Goal: Information Seeking & Learning: Compare options

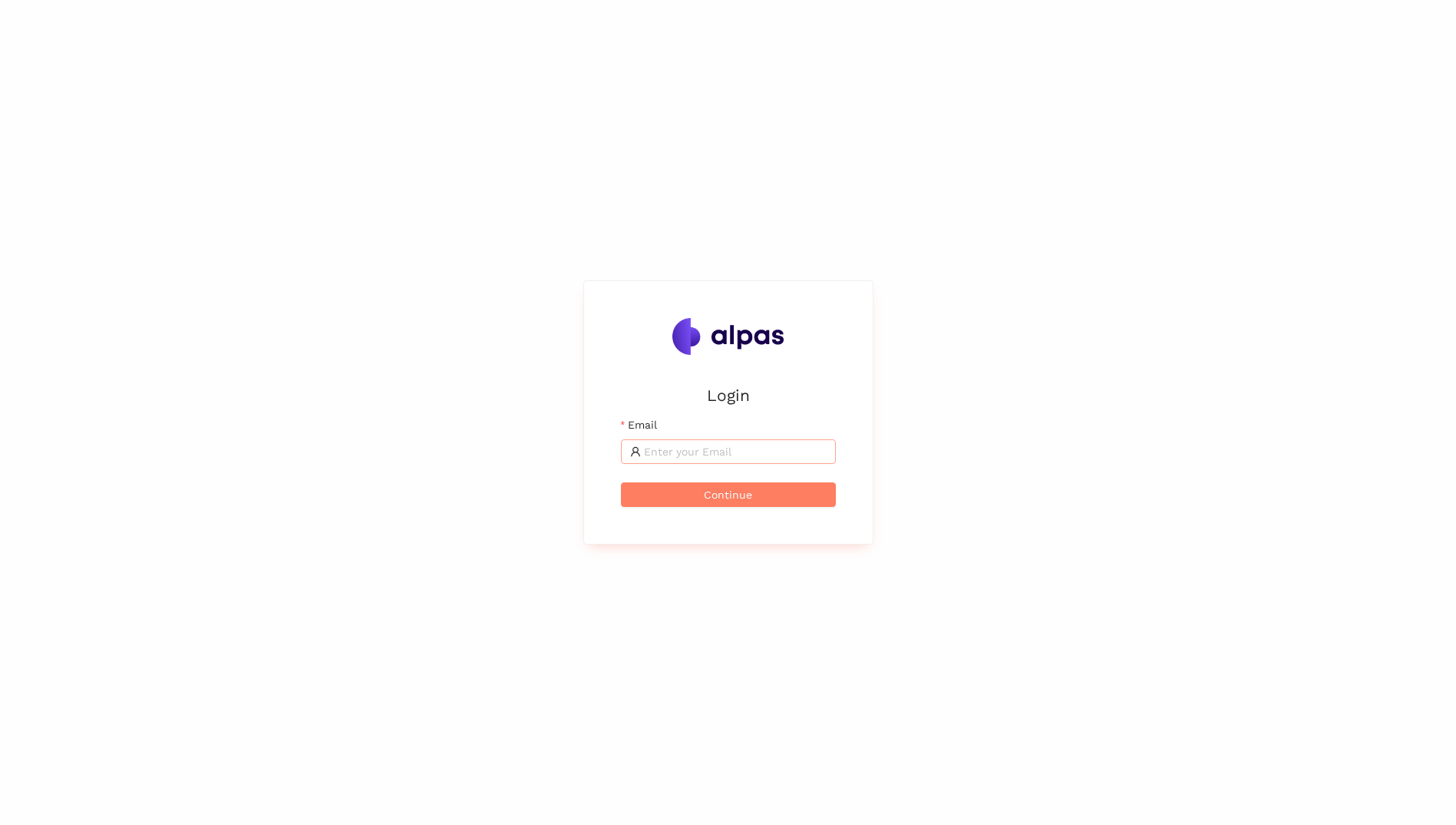
click at [763, 451] on input "Email" at bounding box center [735, 451] width 183 height 17
type input "[PERSON_NAME][EMAIL_ADDRESS][PERSON_NAME][DOMAIN_NAME]"
click at [621, 483] on button "Continue" at bounding box center [728, 495] width 215 height 25
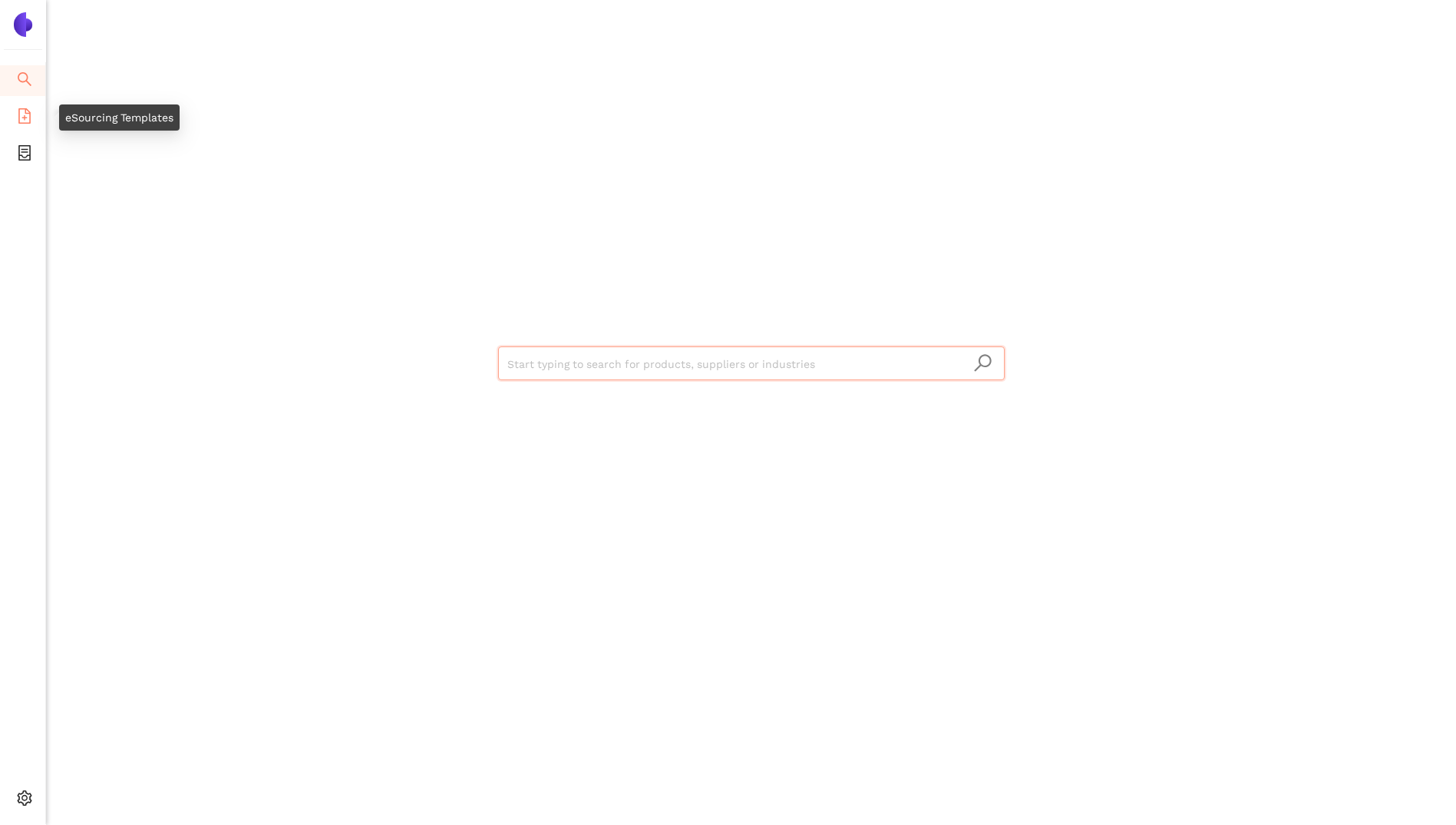
click at [25, 117] on icon "file-add" at bounding box center [25, 115] width 12 height 15
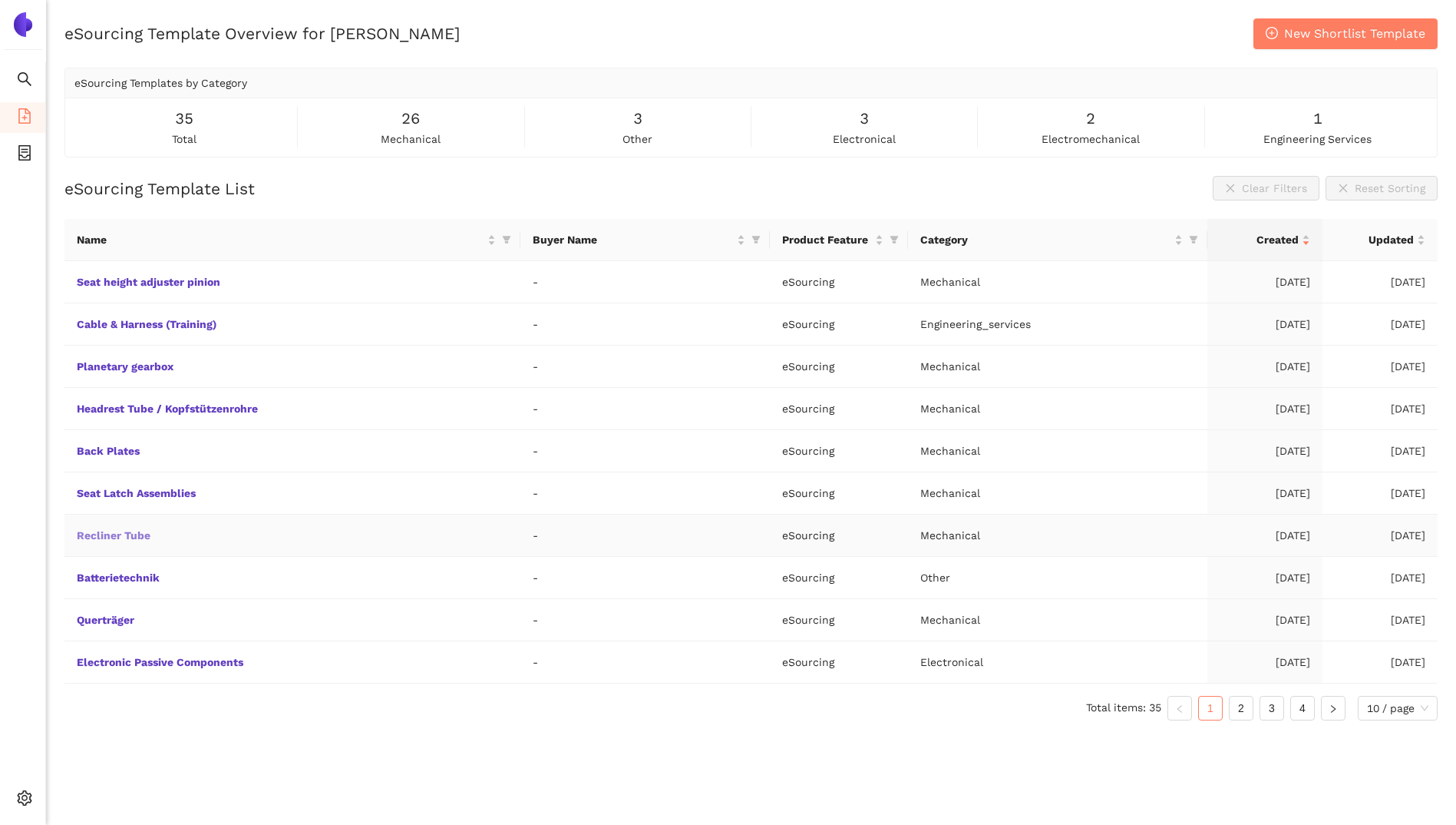
click at [0, 0] on link "Recliner Tube" at bounding box center [0, 0] width 0 height 0
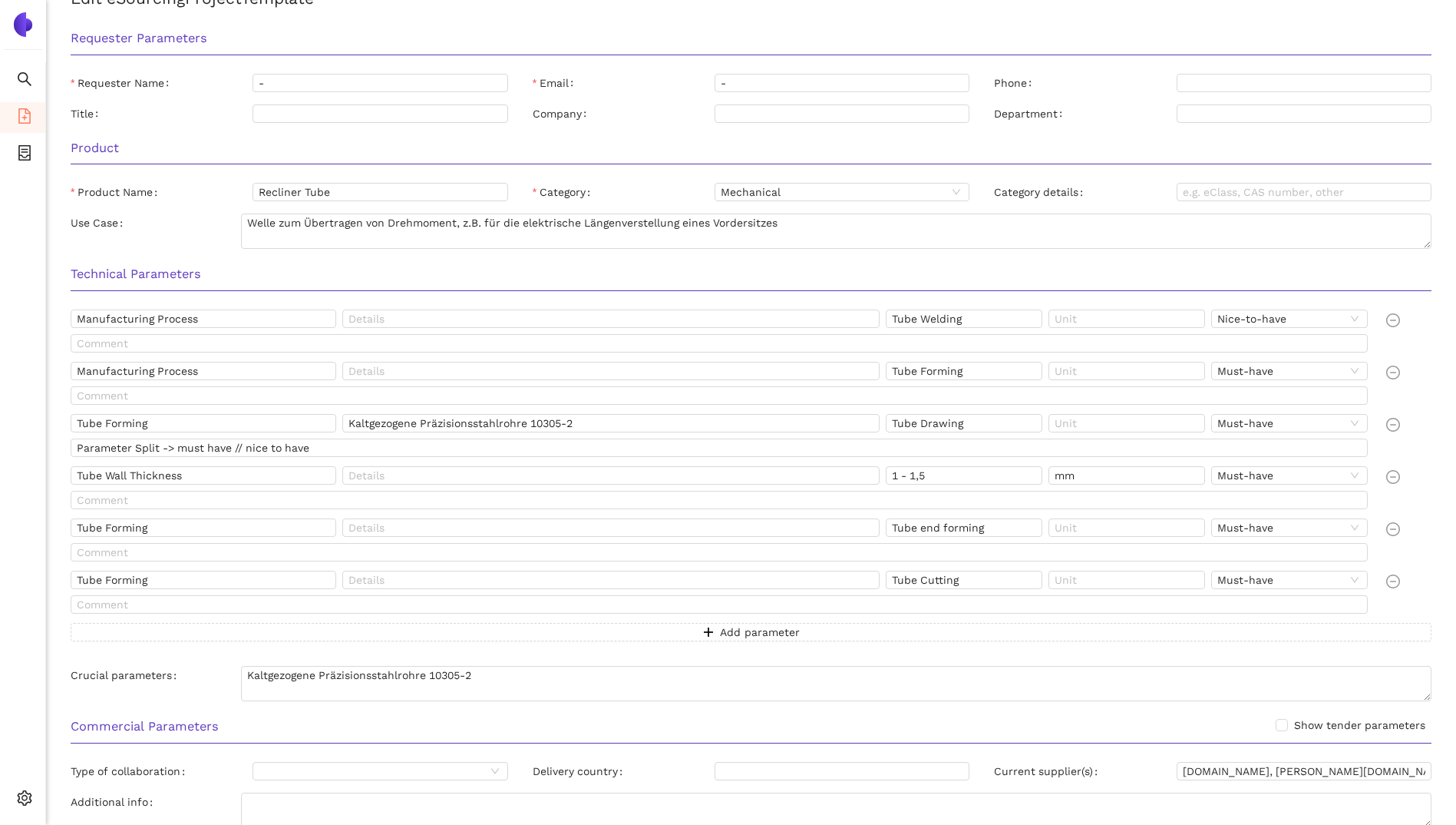
scroll to position [231, 0]
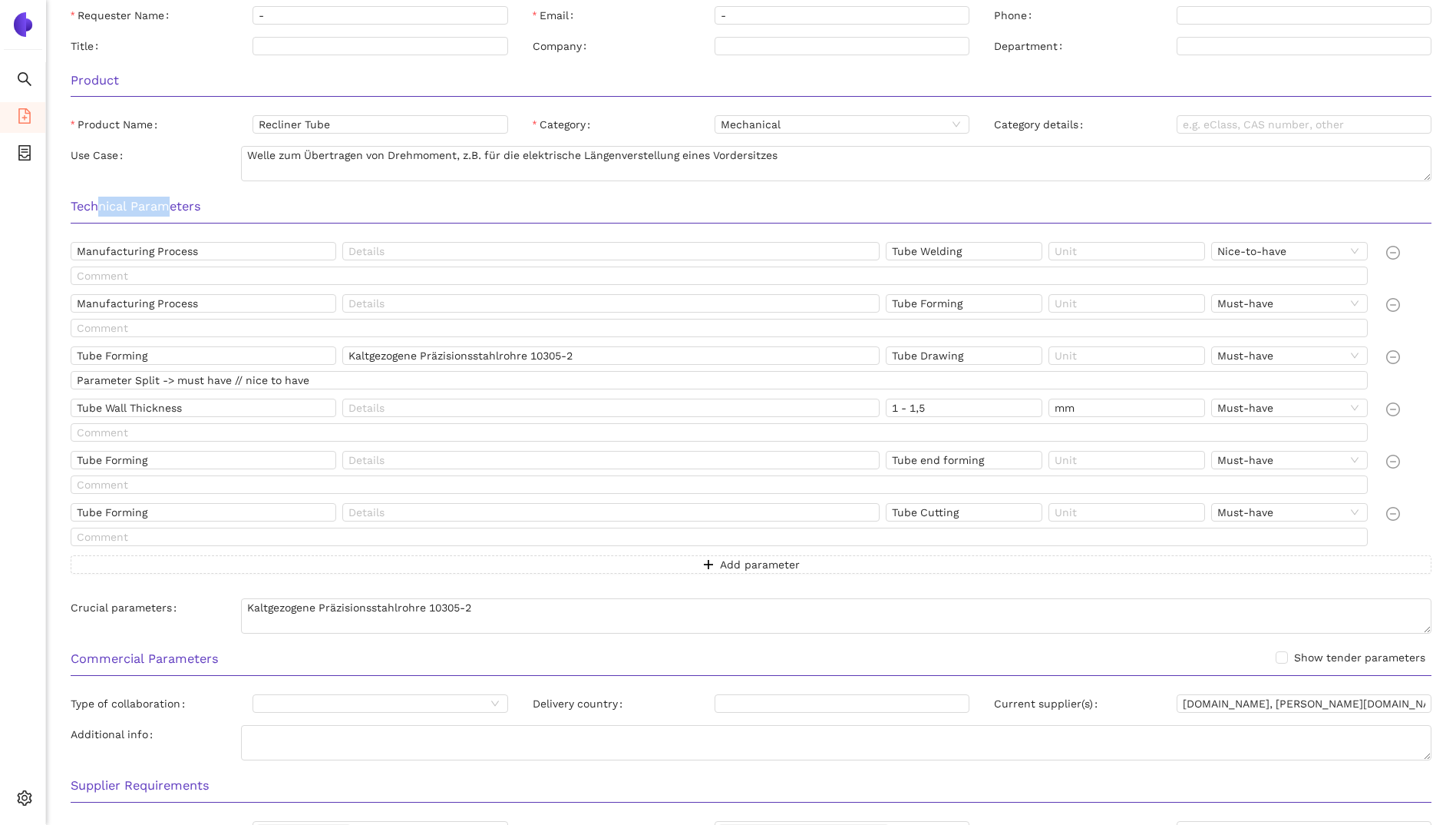
drag, startPoint x: 101, startPoint y: 205, endPoint x: 170, endPoint y: 202, distance: 69.1
click at [170, 202] on h3 "Technical Parameters" at bounding box center [751, 207] width 1361 height 20
drag, startPoint x: 170, startPoint y: 202, endPoint x: 126, endPoint y: 247, distance: 62.9
click at [121, 247] on input "Manufacturing Process" at bounding box center [203, 251] width 265 height 19
click at [153, 301] on input "Manufacturing Process" at bounding box center [203, 302] width 265 height 19
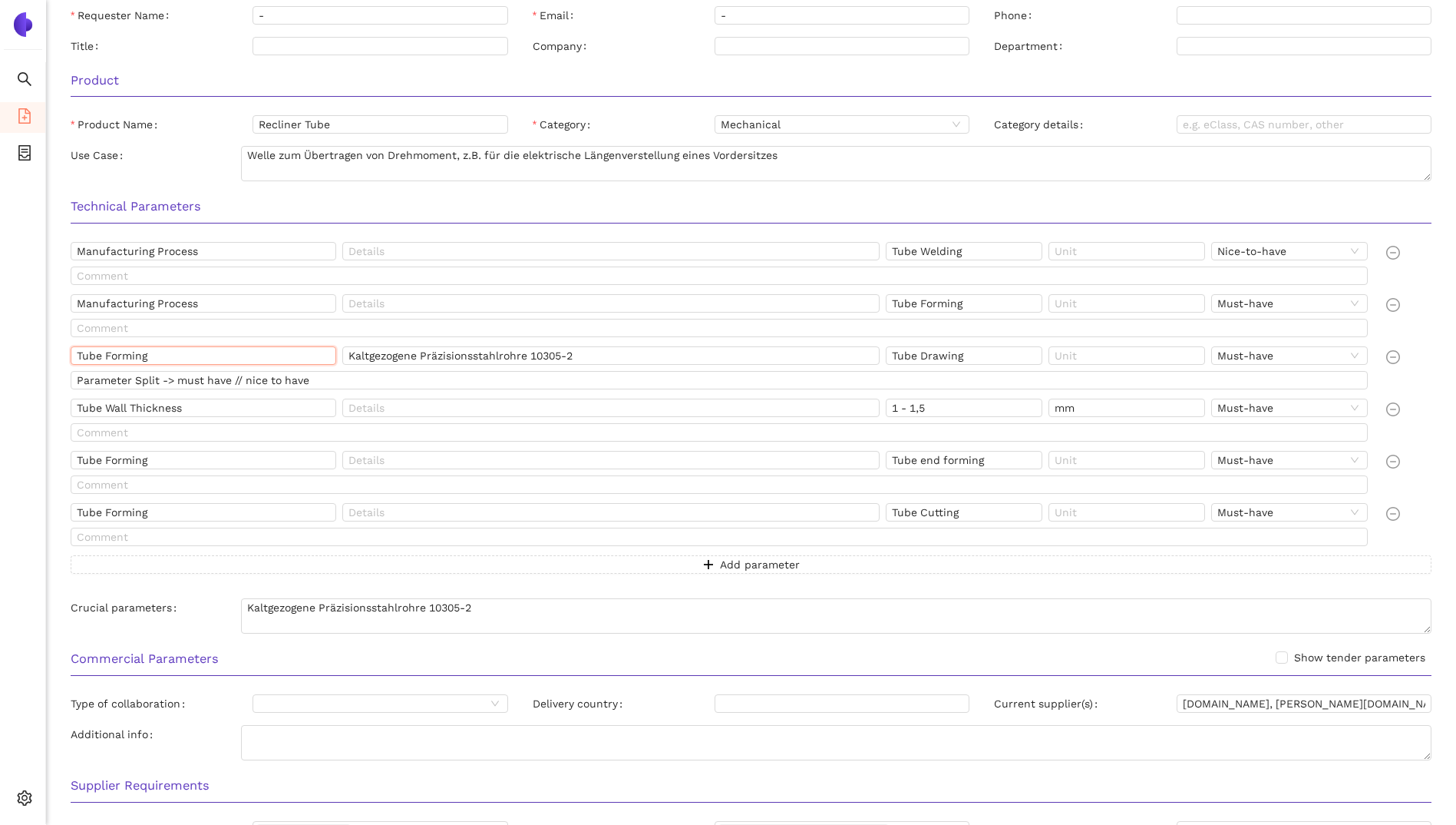
click at [160, 356] on input "Tube Forming" at bounding box center [203, 355] width 265 height 19
click at [477, 248] on input "text" at bounding box center [611, 251] width 537 height 19
click at [449, 283] on input "text" at bounding box center [719, 275] width 1297 height 19
click at [1244, 251] on span "Nice-to-have" at bounding box center [1289, 251] width 145 height 17
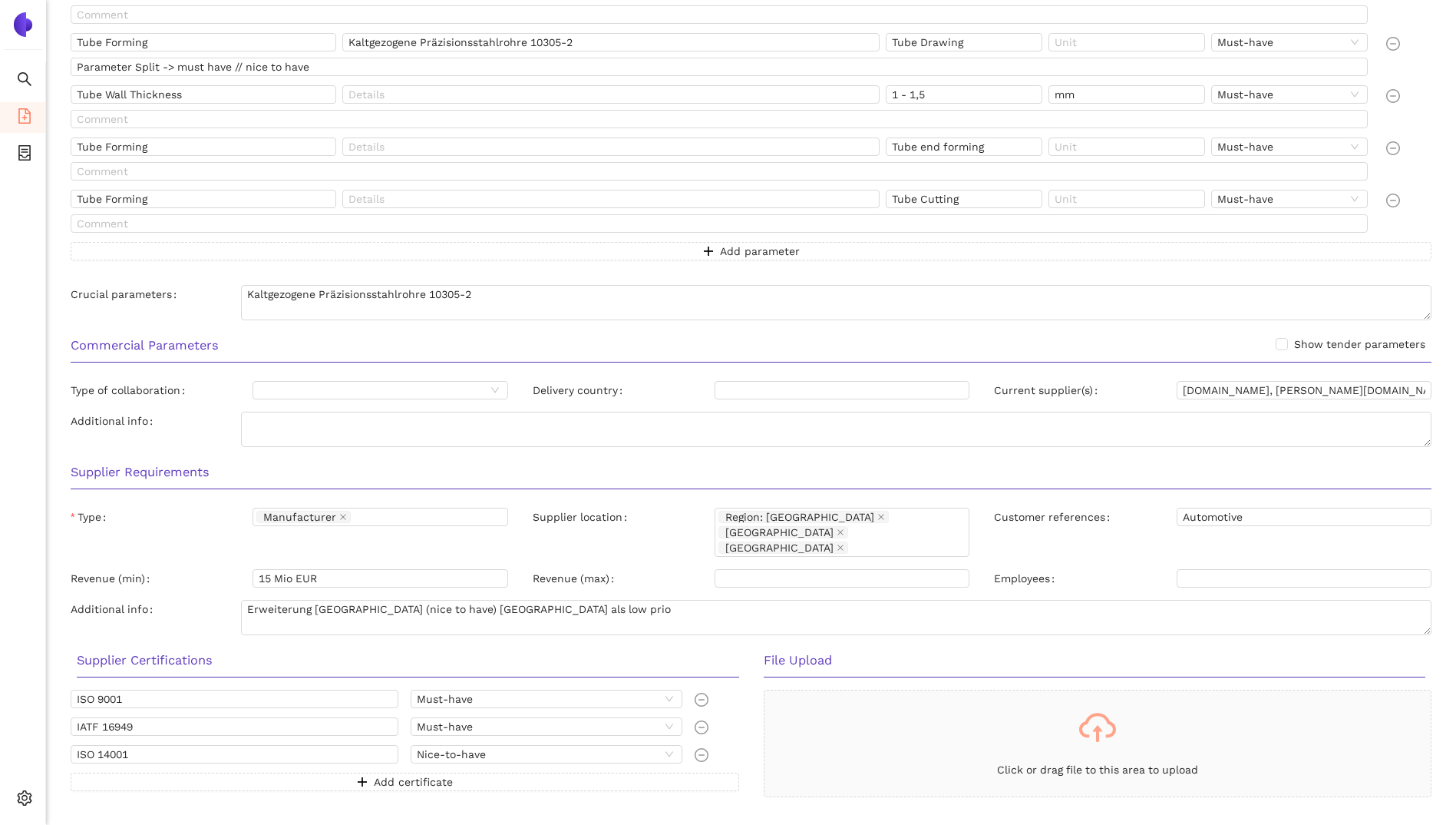
scroll to position [586, 0]
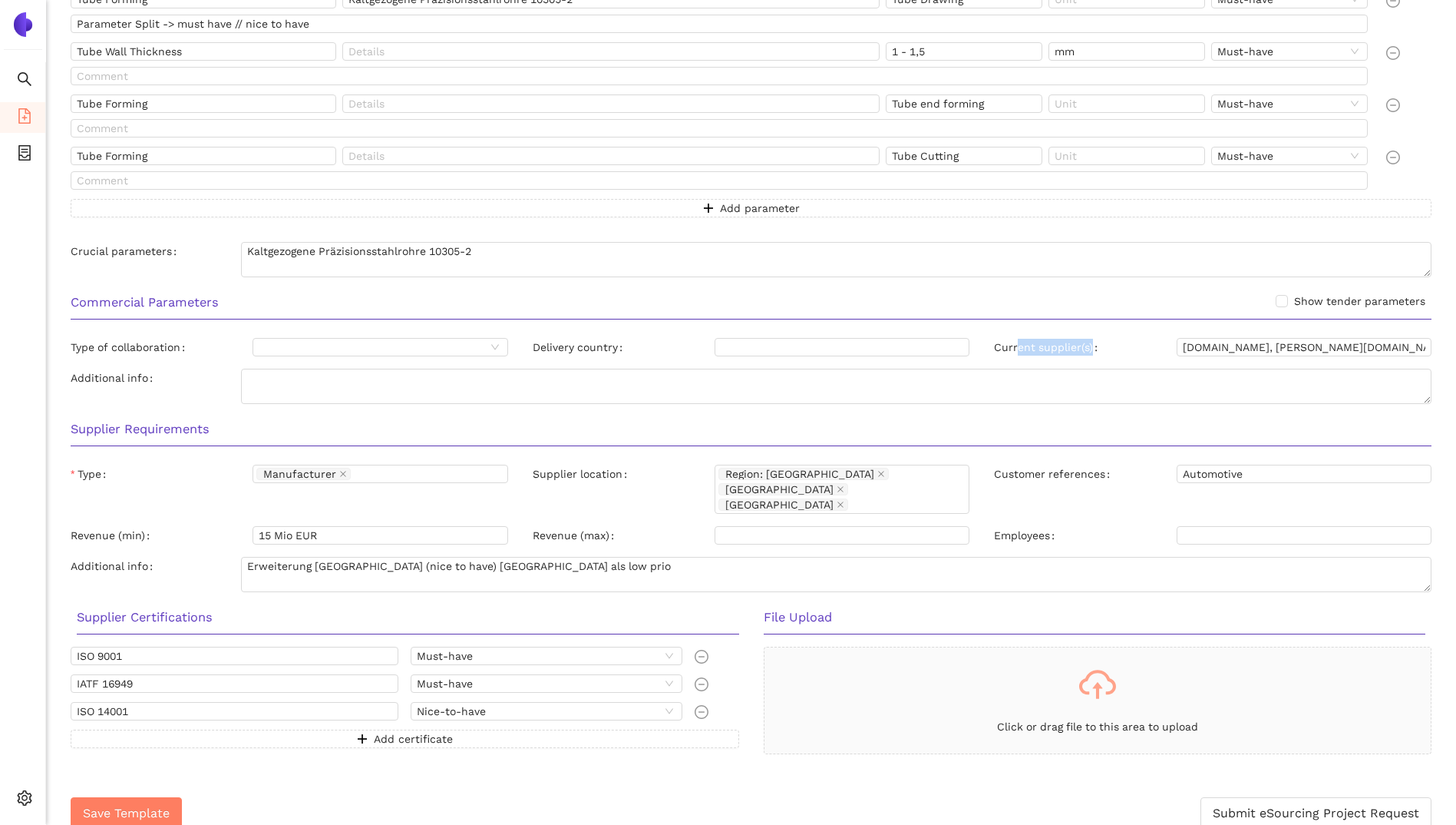
drag, startPoint x: 1019, startPoint y: 350, endPoint x: 1093, endPoint y: 349, distance: 74.0
click at [1093, 349] on label "Current supplier(s)" at bounding box center [1049, 347] width 110 height 19
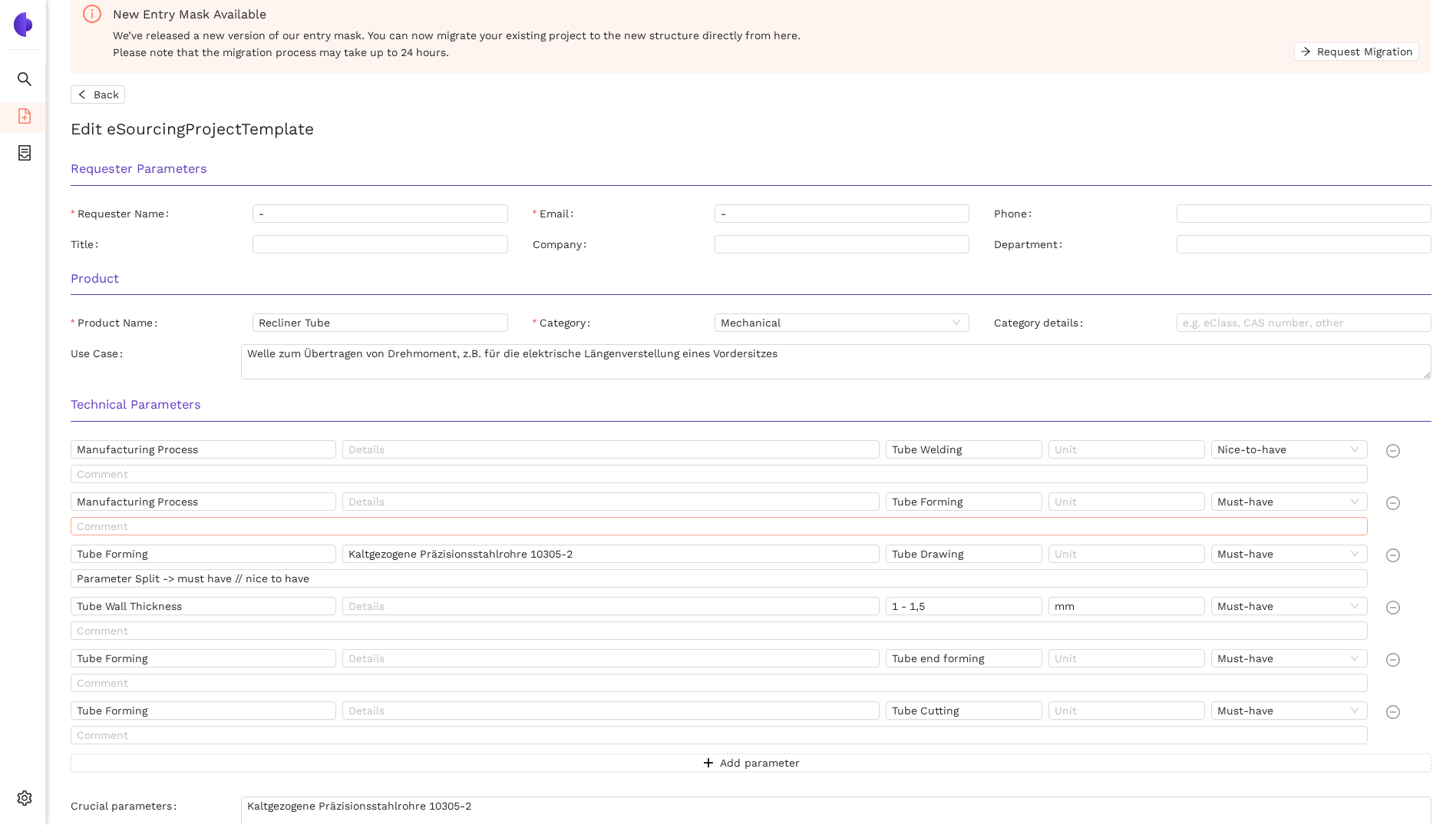
scroll to position [0, 0]
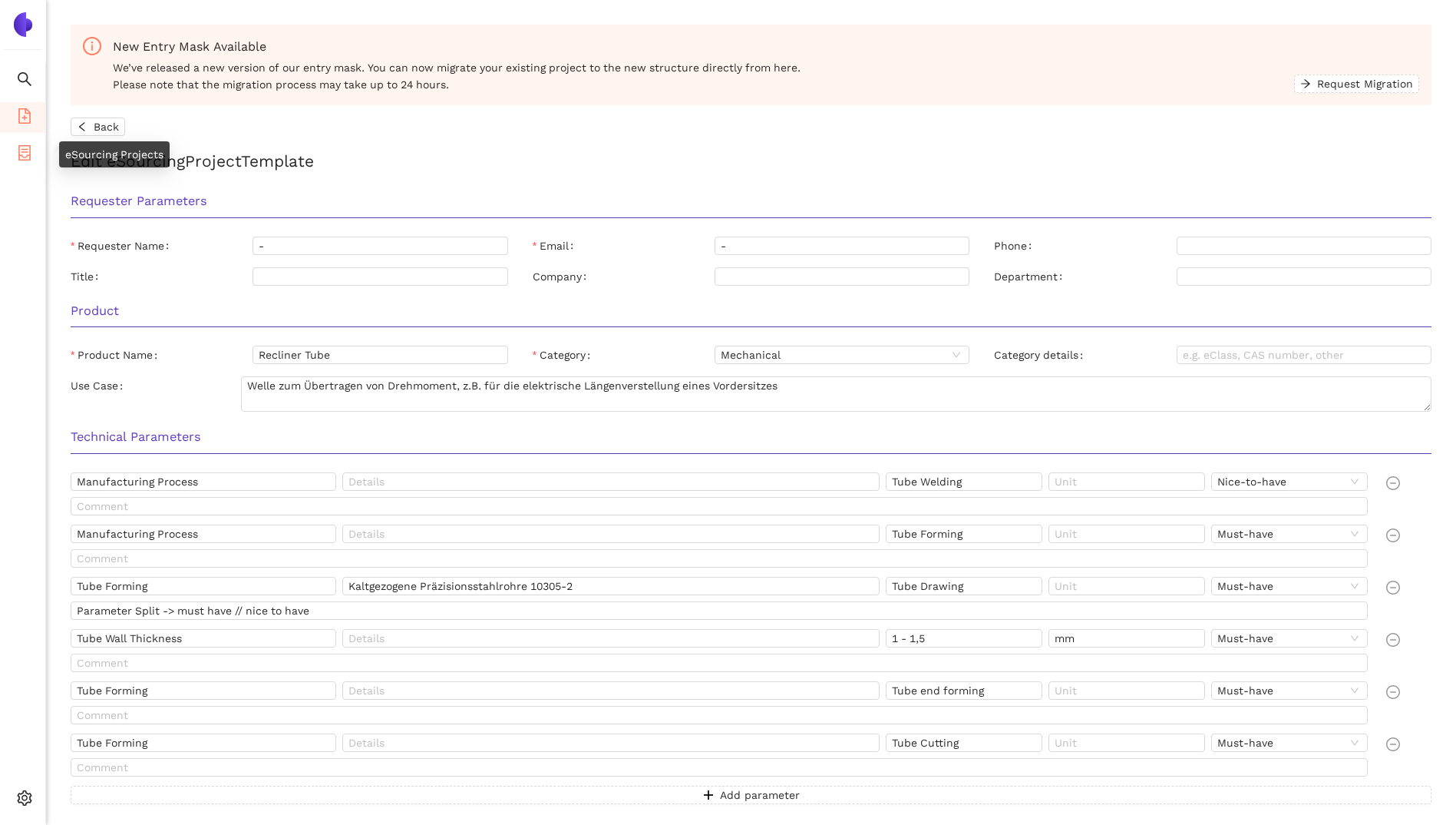
click at [21, 152] on icon "container" at bounding box center [25, 153] width 12 height 15
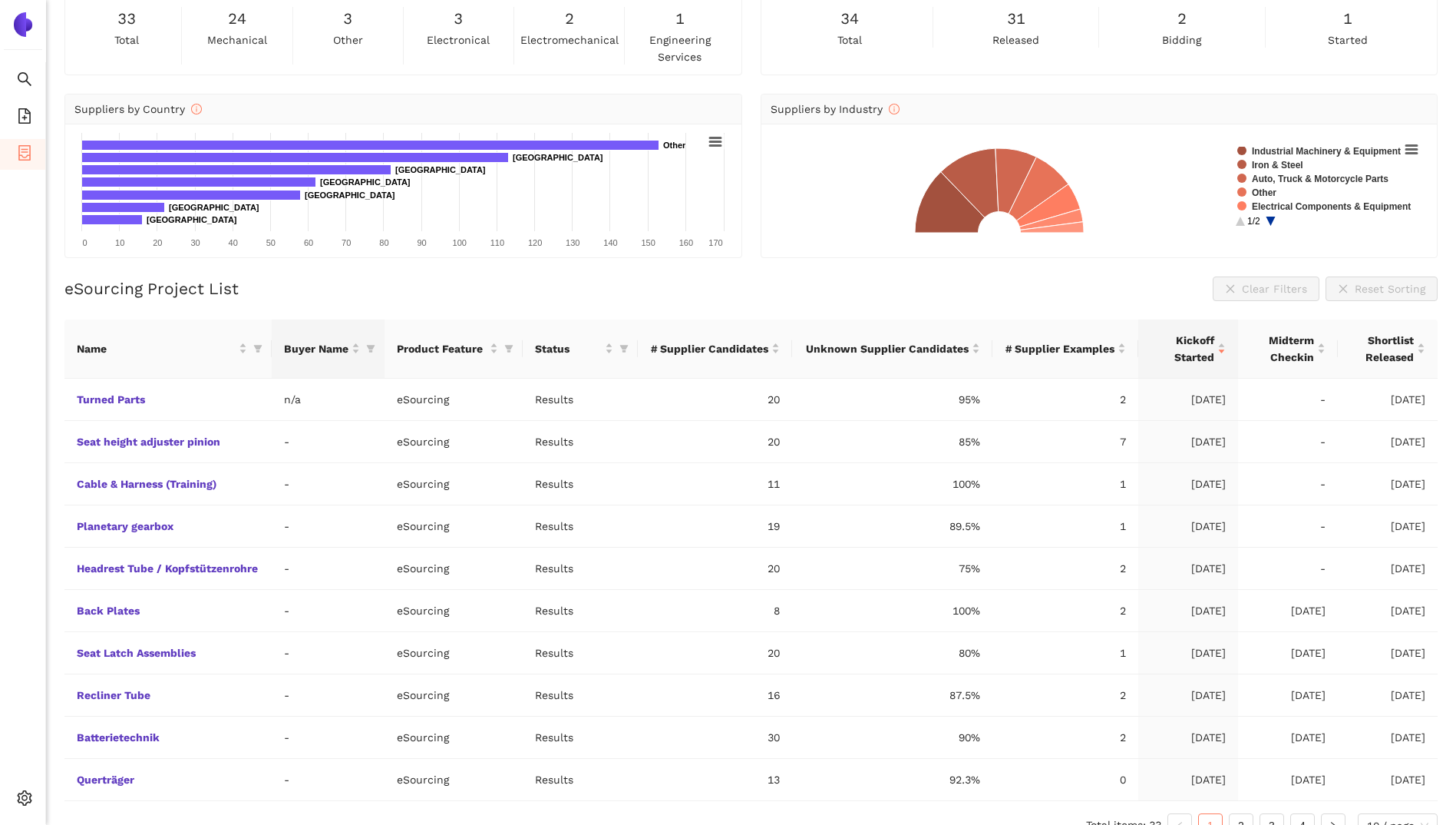
scroll to position [117, 0]
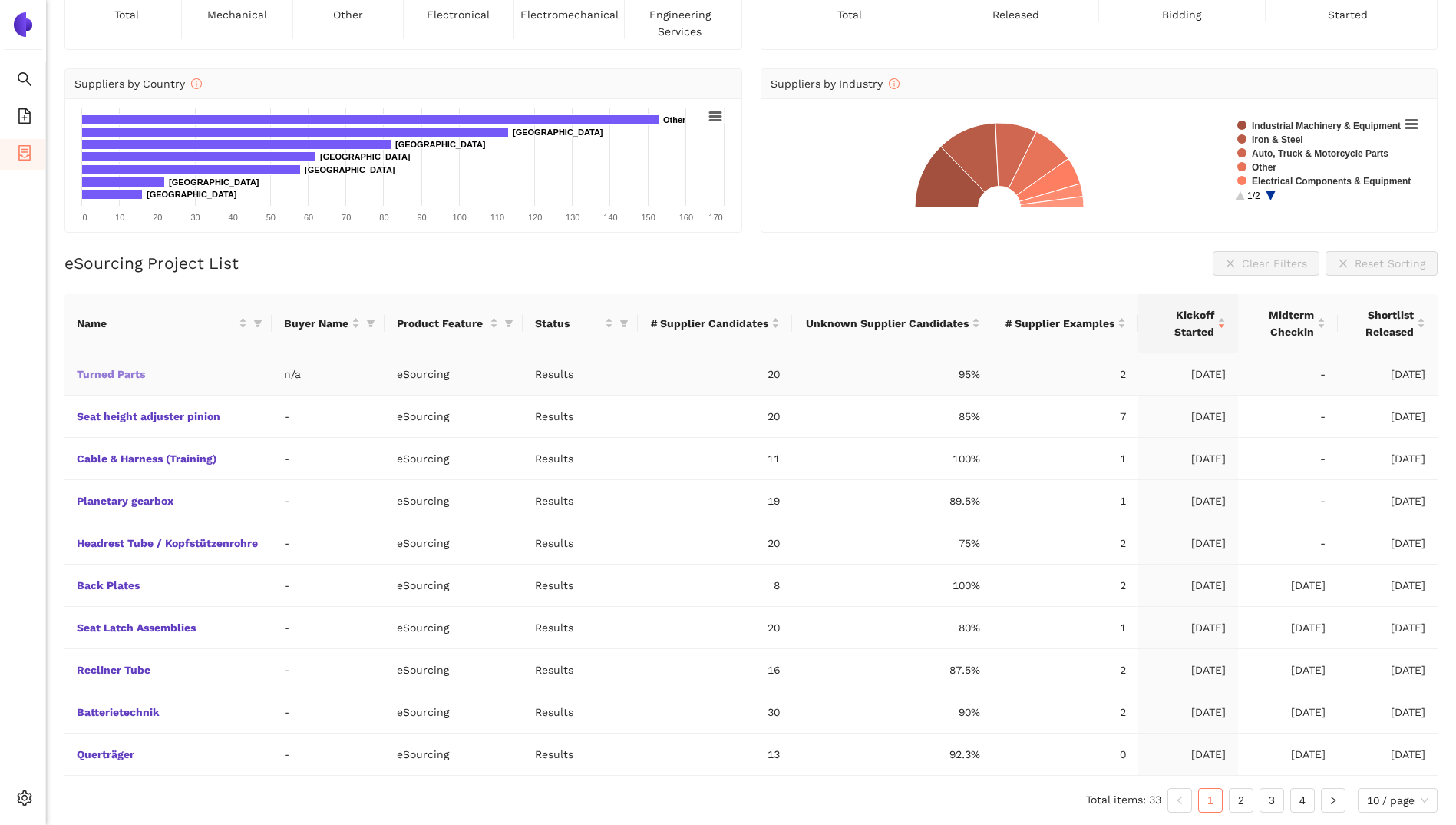
click at [0, 0] on link "Turned Parts" at bounding box center [0, 0] width 0 height 0
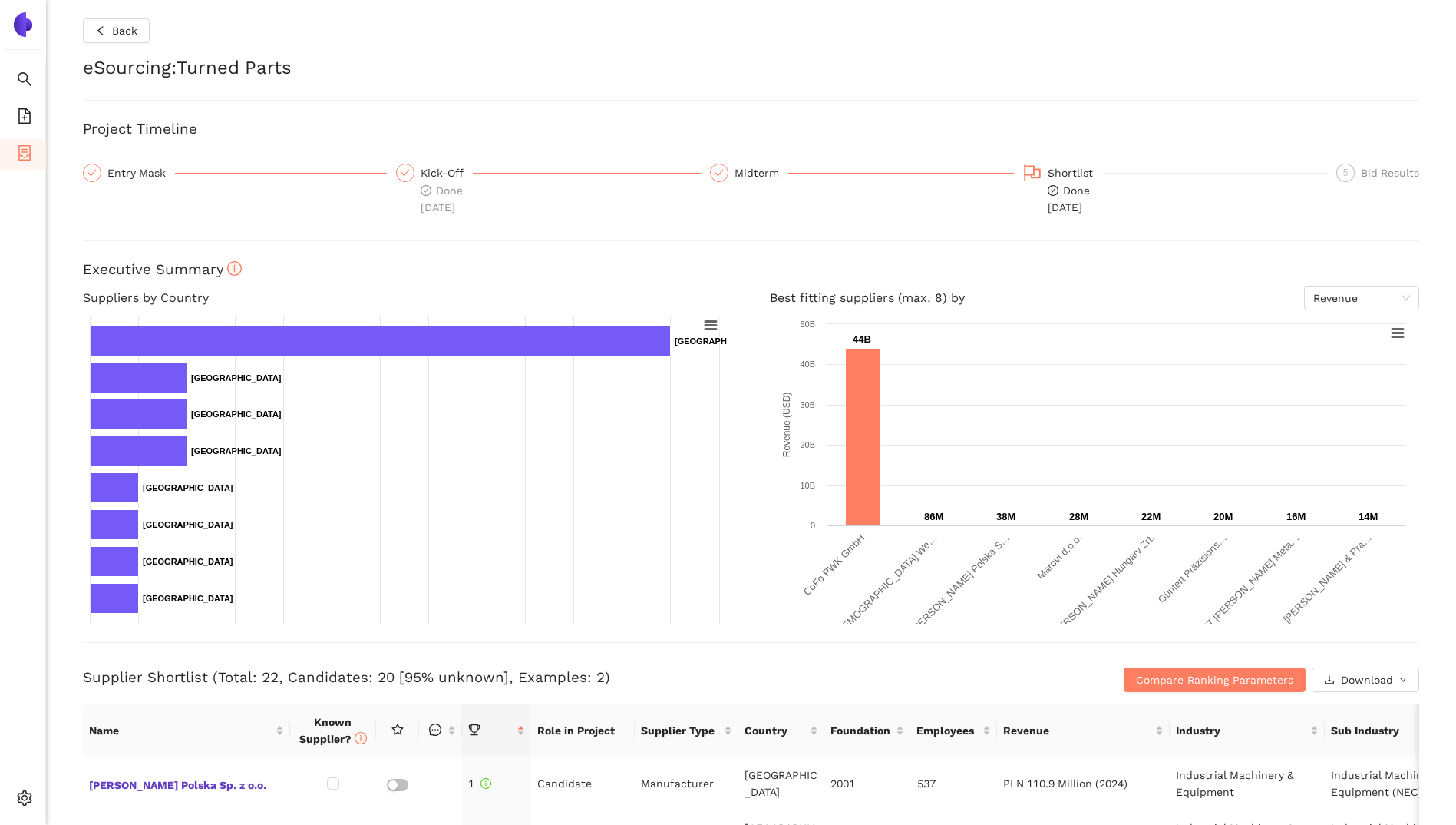
drag, startPoint x: 1035, startPoint y: 209, endPoint x: 1108, endPoint y: 209, distance: 73.0
click at [1108, 209] on div "Shortlist Done 28.8.2025" at bounding box center [1175, 189] width 304 height 52
click at [1064, 185] on span "Done 28.8.2025" at bounding box center [1069, 199] width 43 height 29
click at [1111, 177] on div "Shortlist Done 28.8.2025" at bounding box center [1175, 189] width 304 height 52
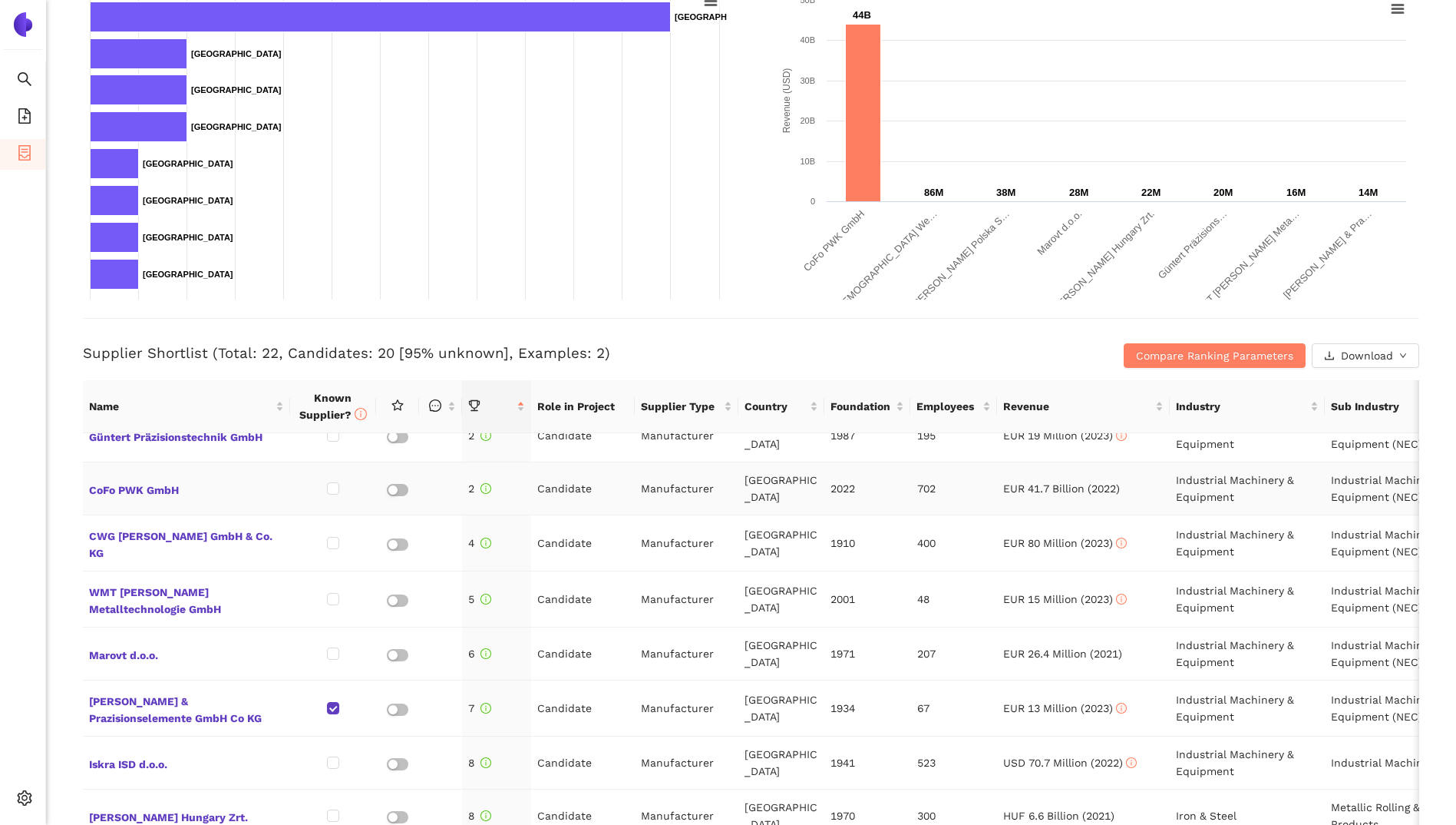
scroll to position [295, 0]
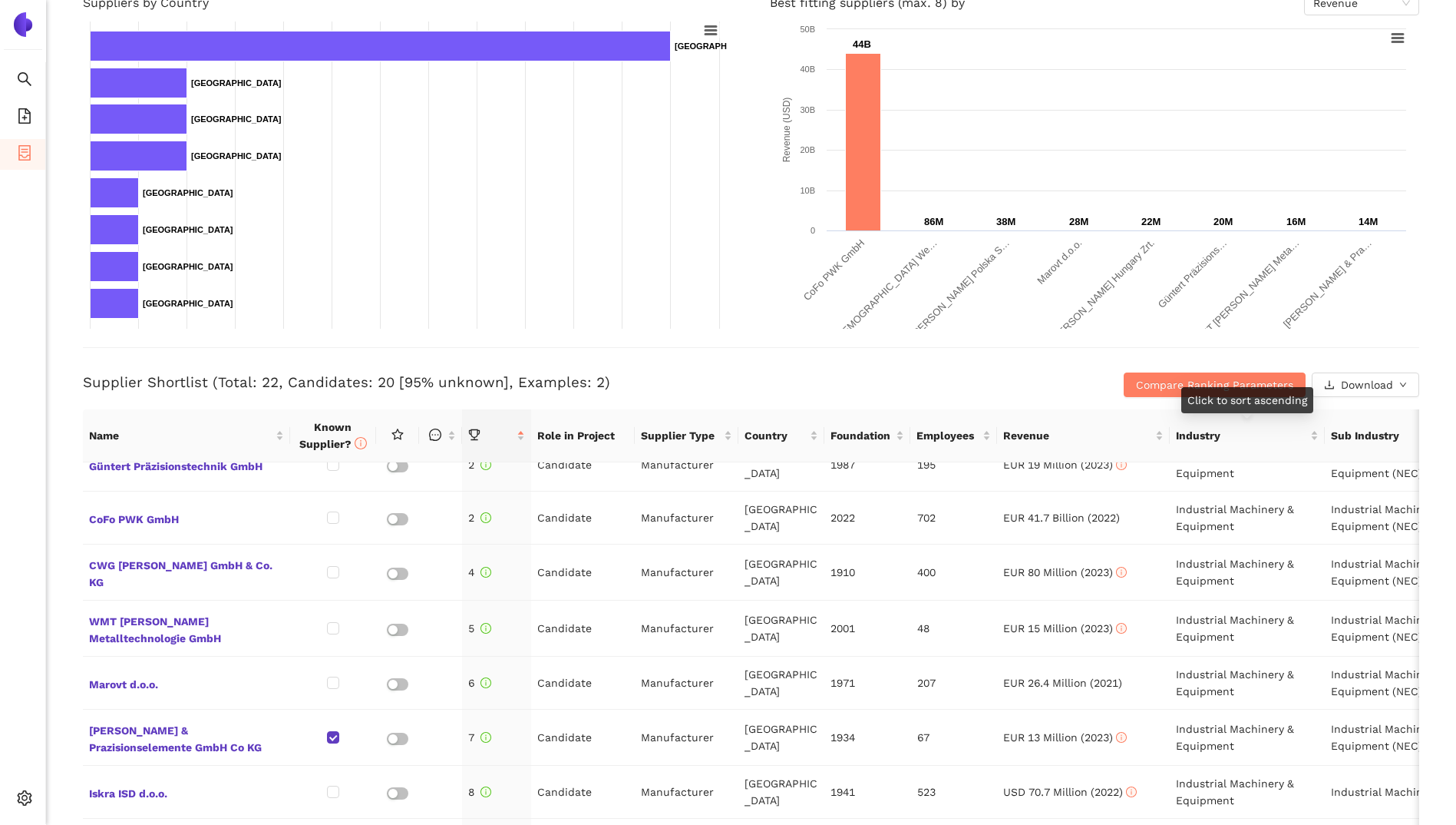
click at [1212, 395] on div "Click to sort ascending" at bounding box center [1247, 399] width 132 height 26
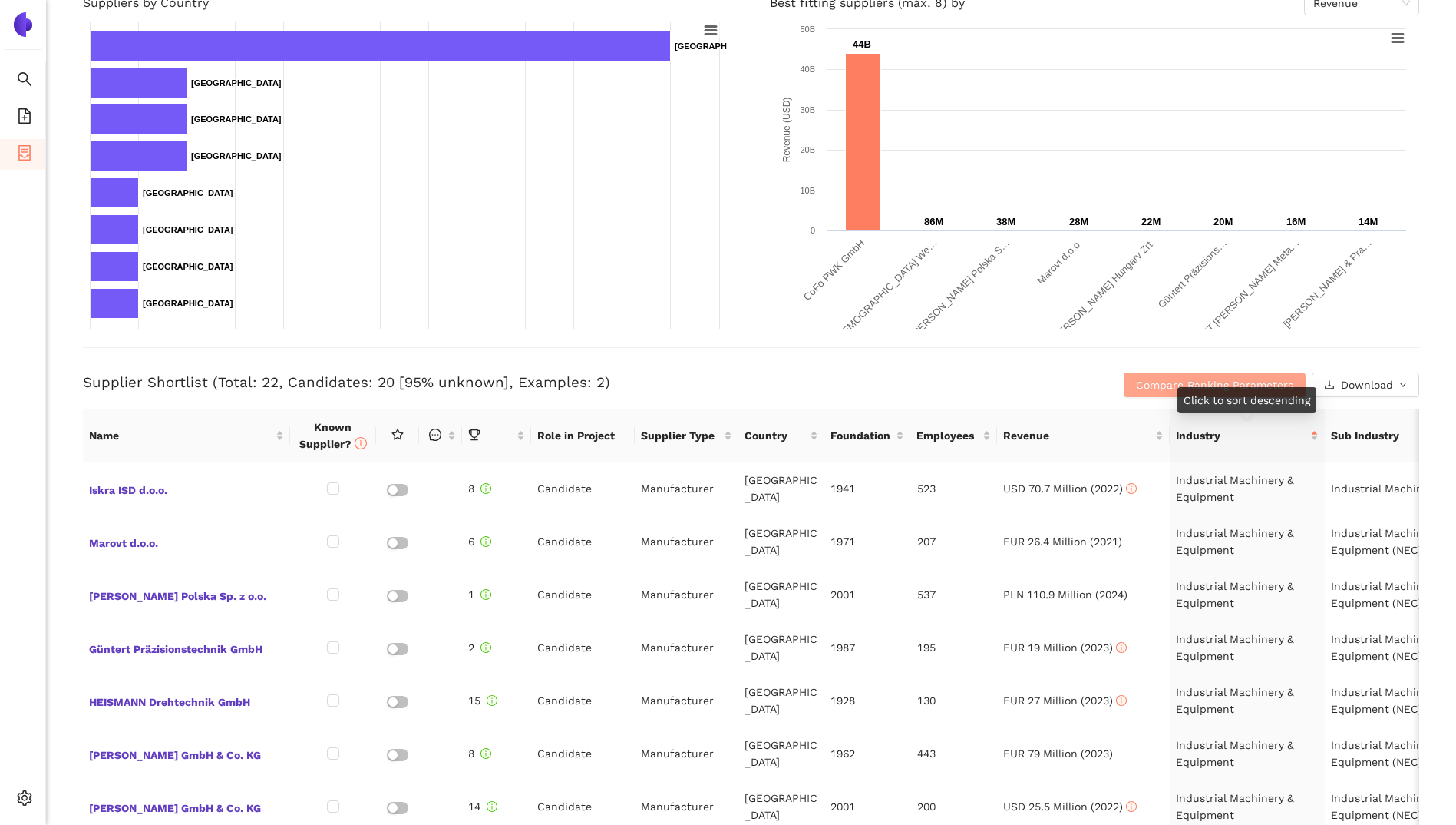
scroll to position [0, 0]
click at [1162, 388] on span "Compare Ranking Parameters" at bounding box center [1214, 384] width 157 height 17
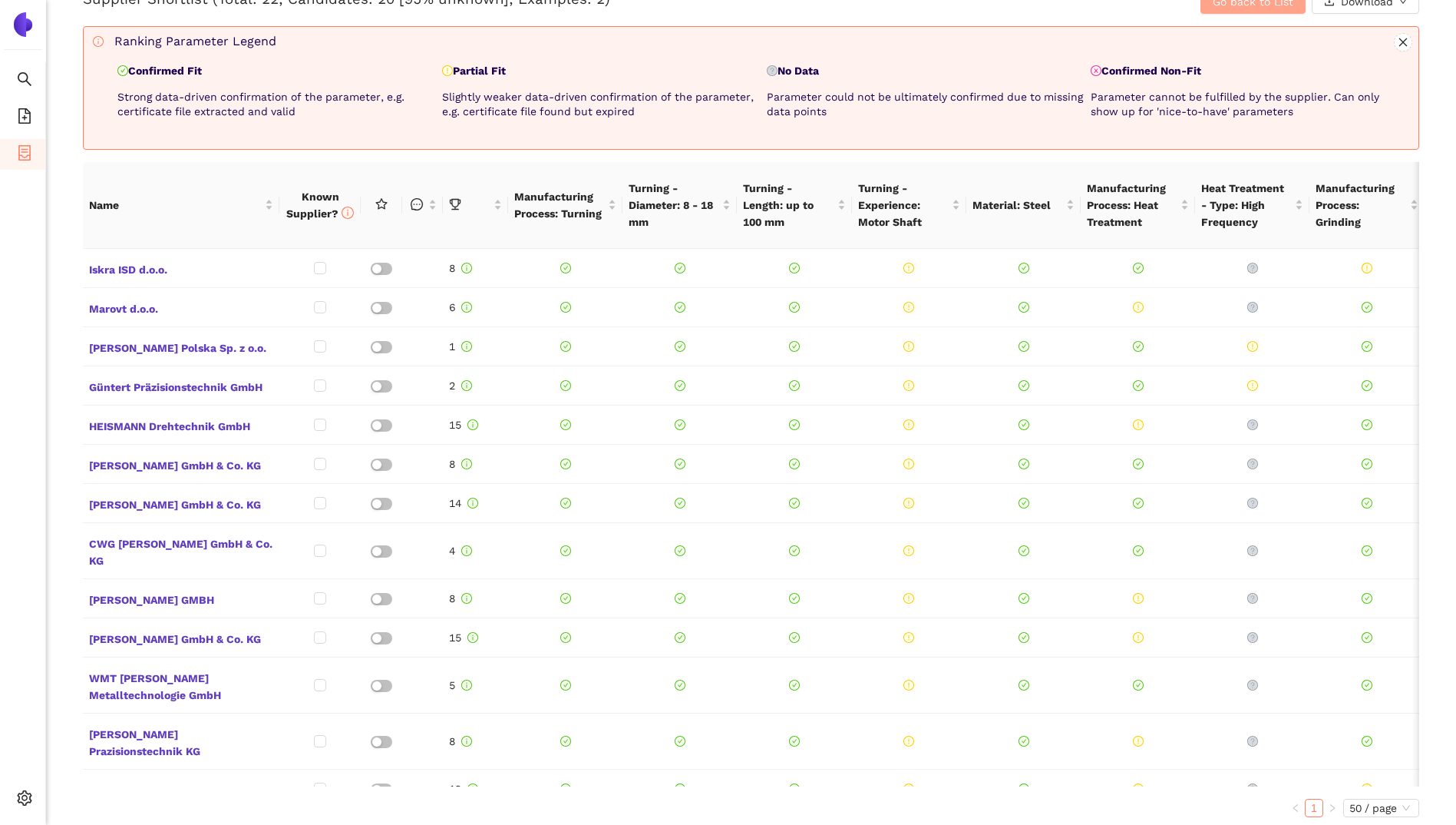
scroll to position [679, 0]
click at [487, 197] on span "this column is sortable" at bounding box center [469, 204] width 42 height 17
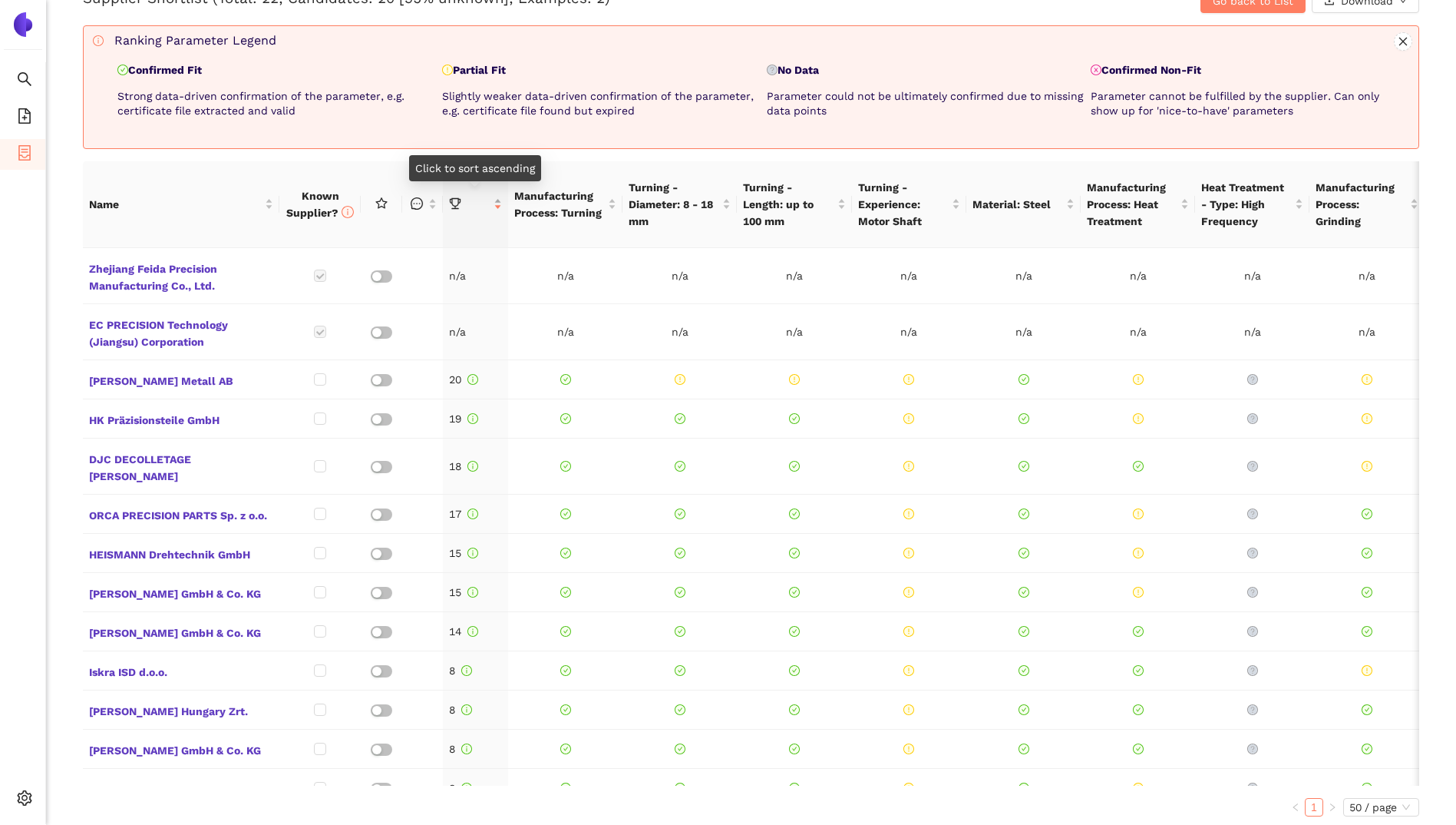
click at [486, 197] on span at bounding box center [469, 204] width 42 height 17
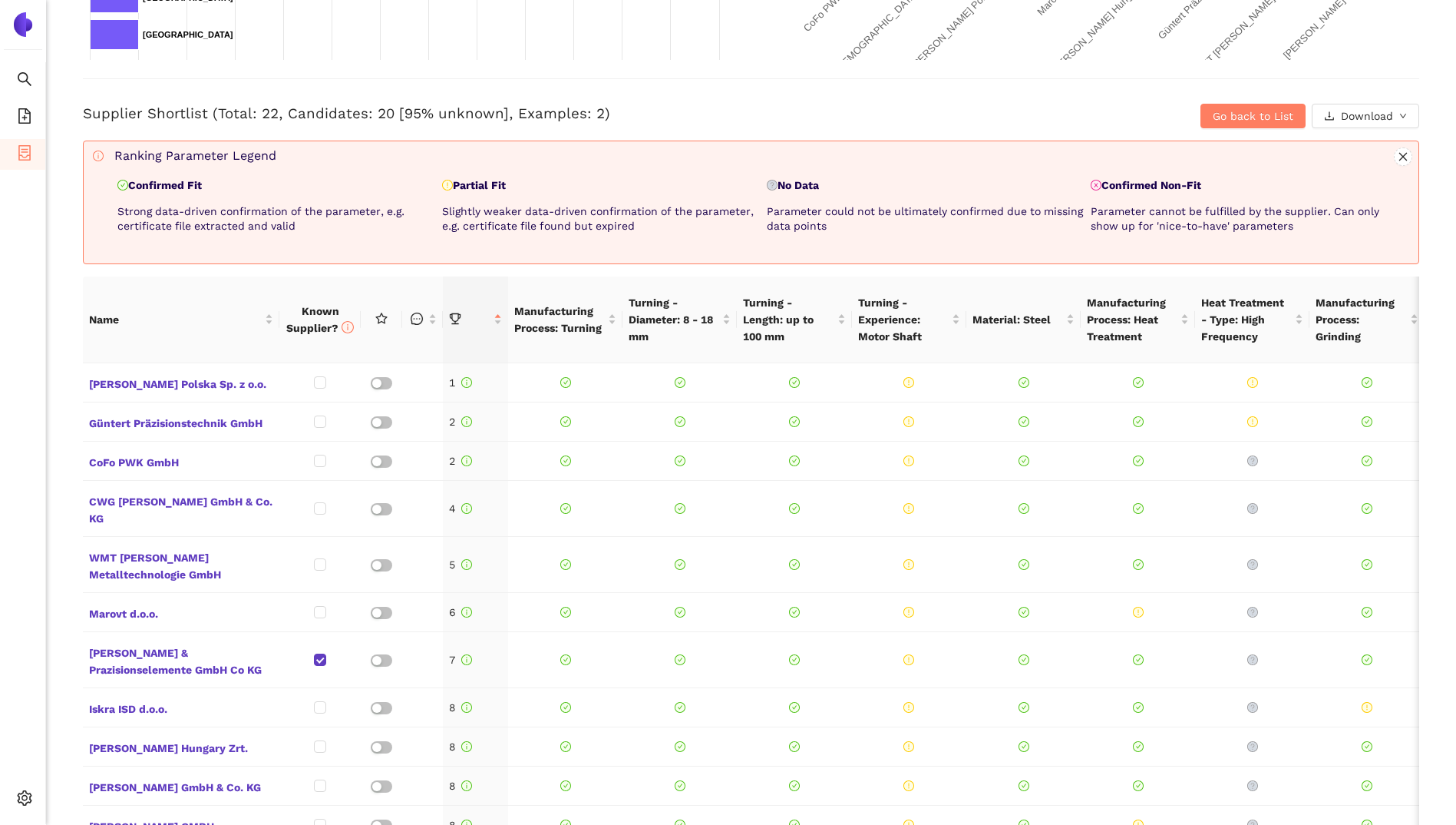
scroll to position [448, 0]
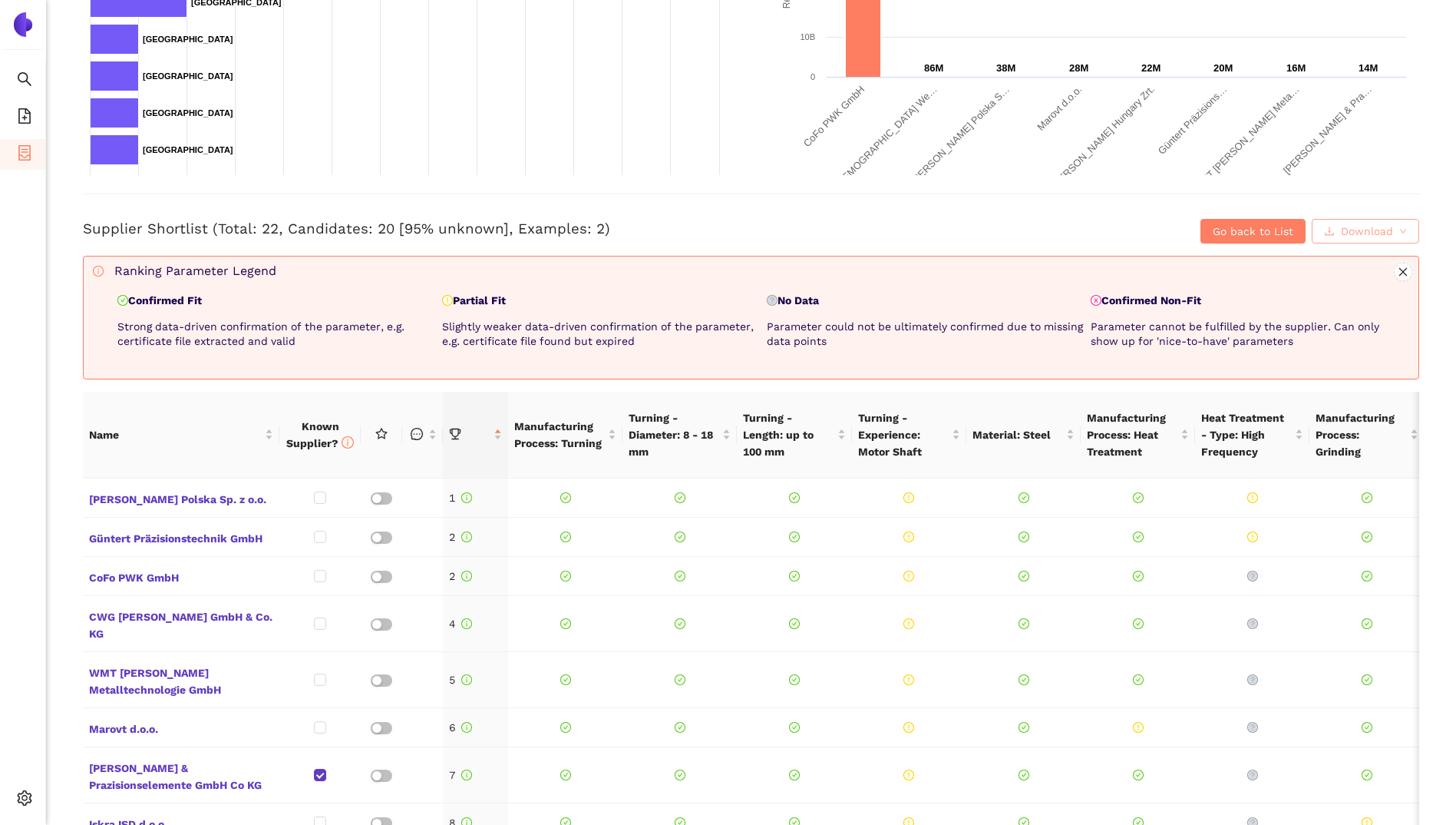
click at [1384, 240] on button "Download" at bounding box center [1365, 232] width 107 height 25
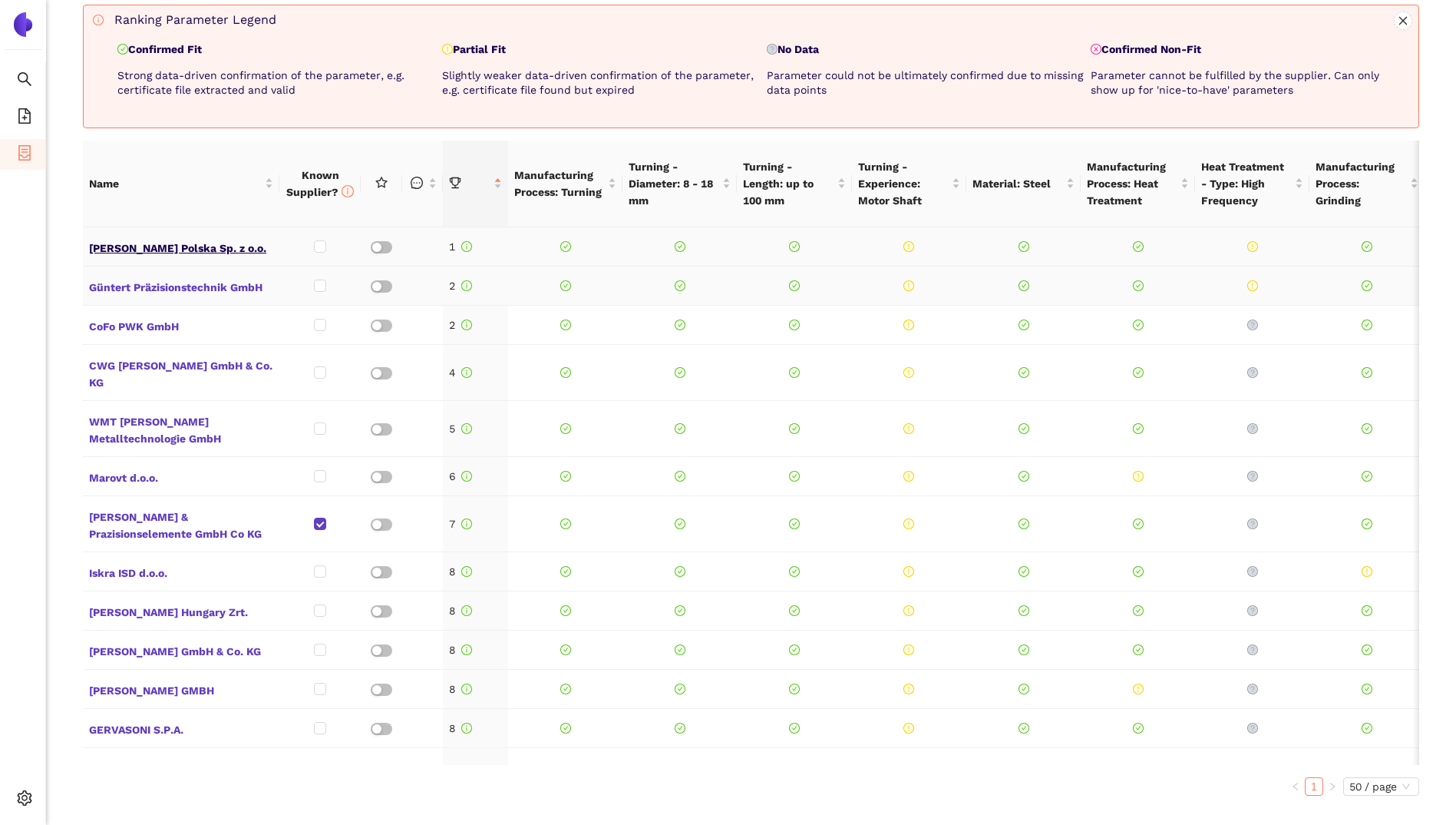
scroll to position [691, 0]
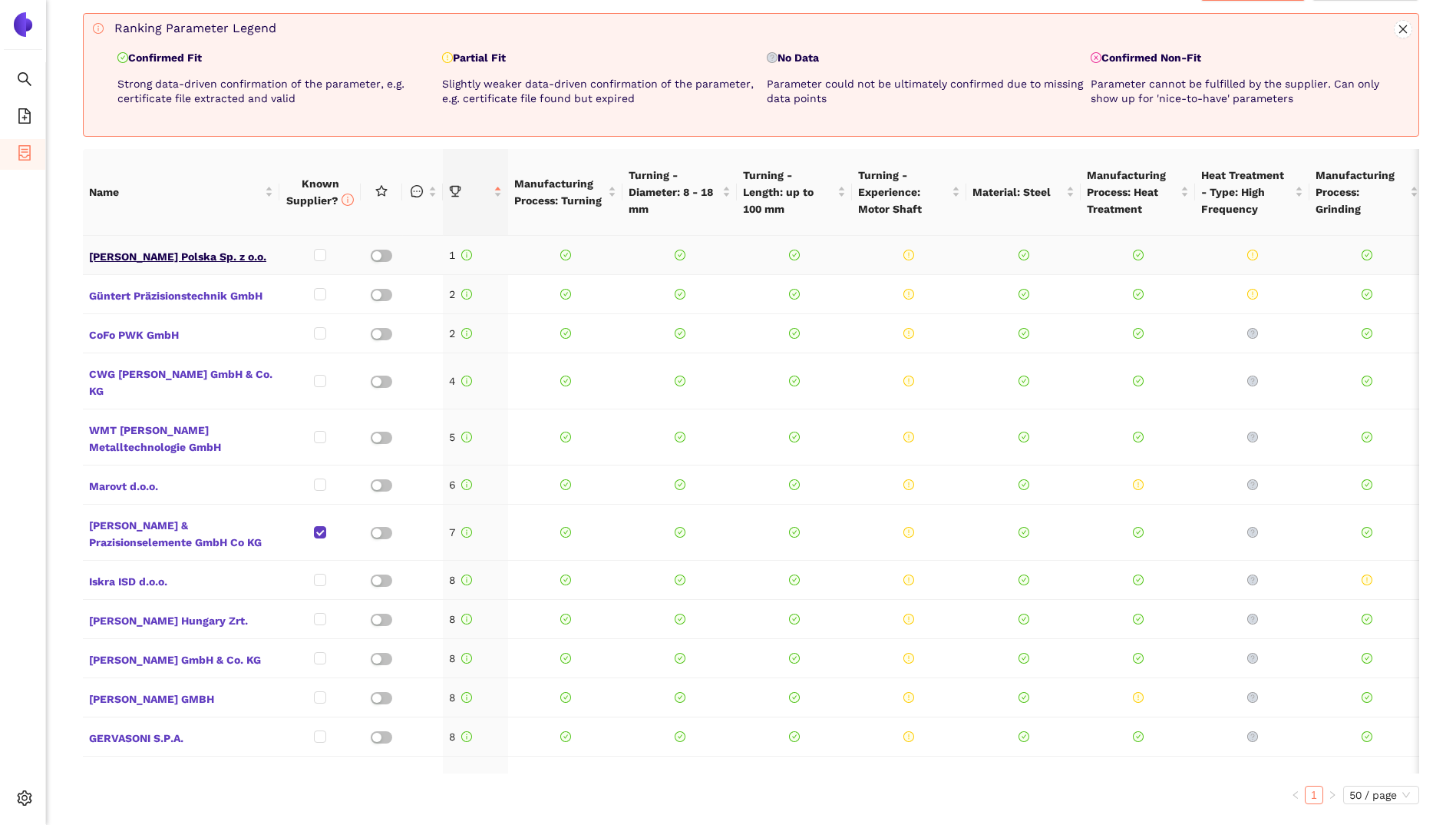
click at [158, 259] on span "A. Berger Polska Sp. z o.o." at bounding box center [181, 255] width 184 height 20
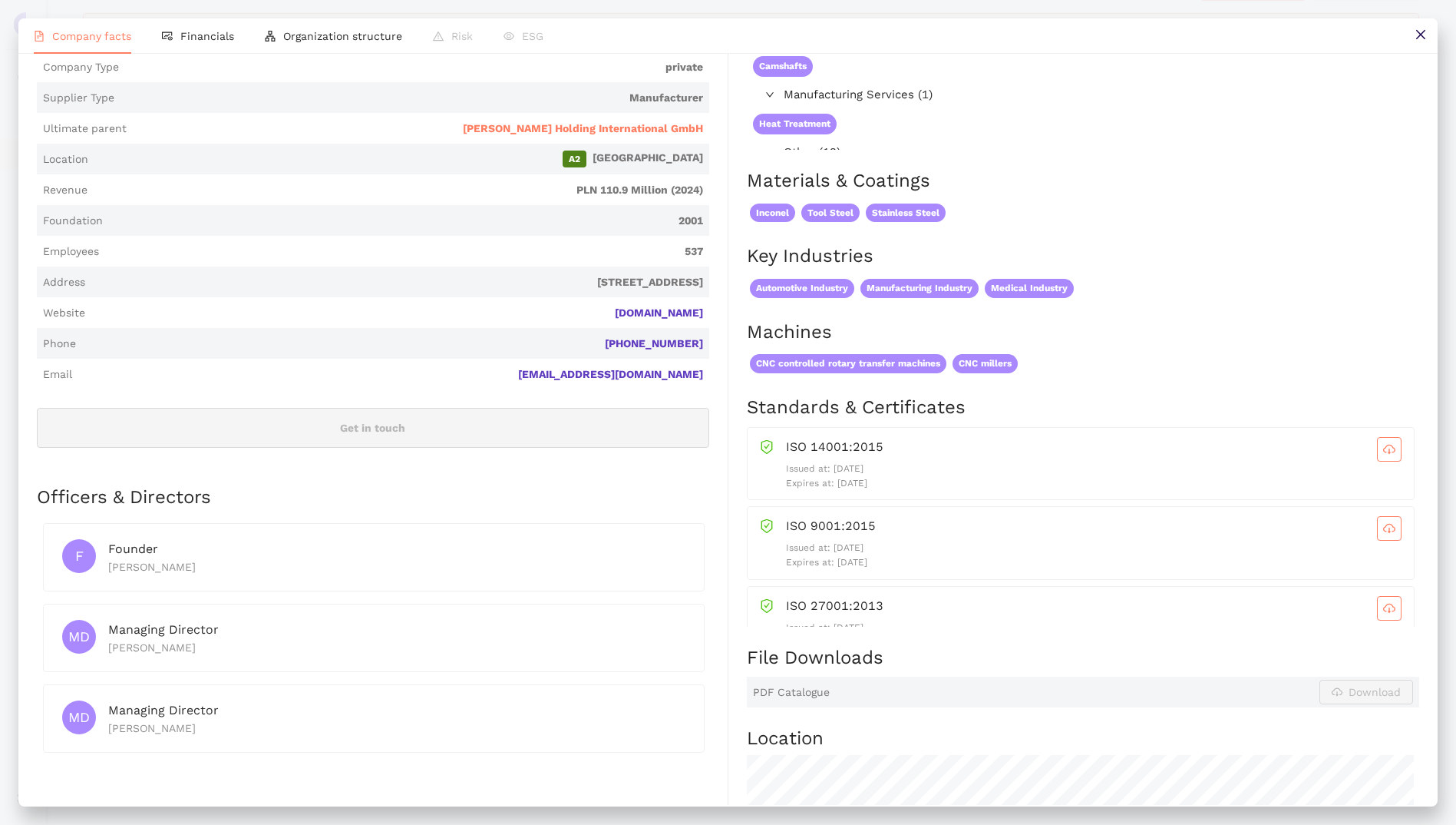
scroll to position [0, 0]
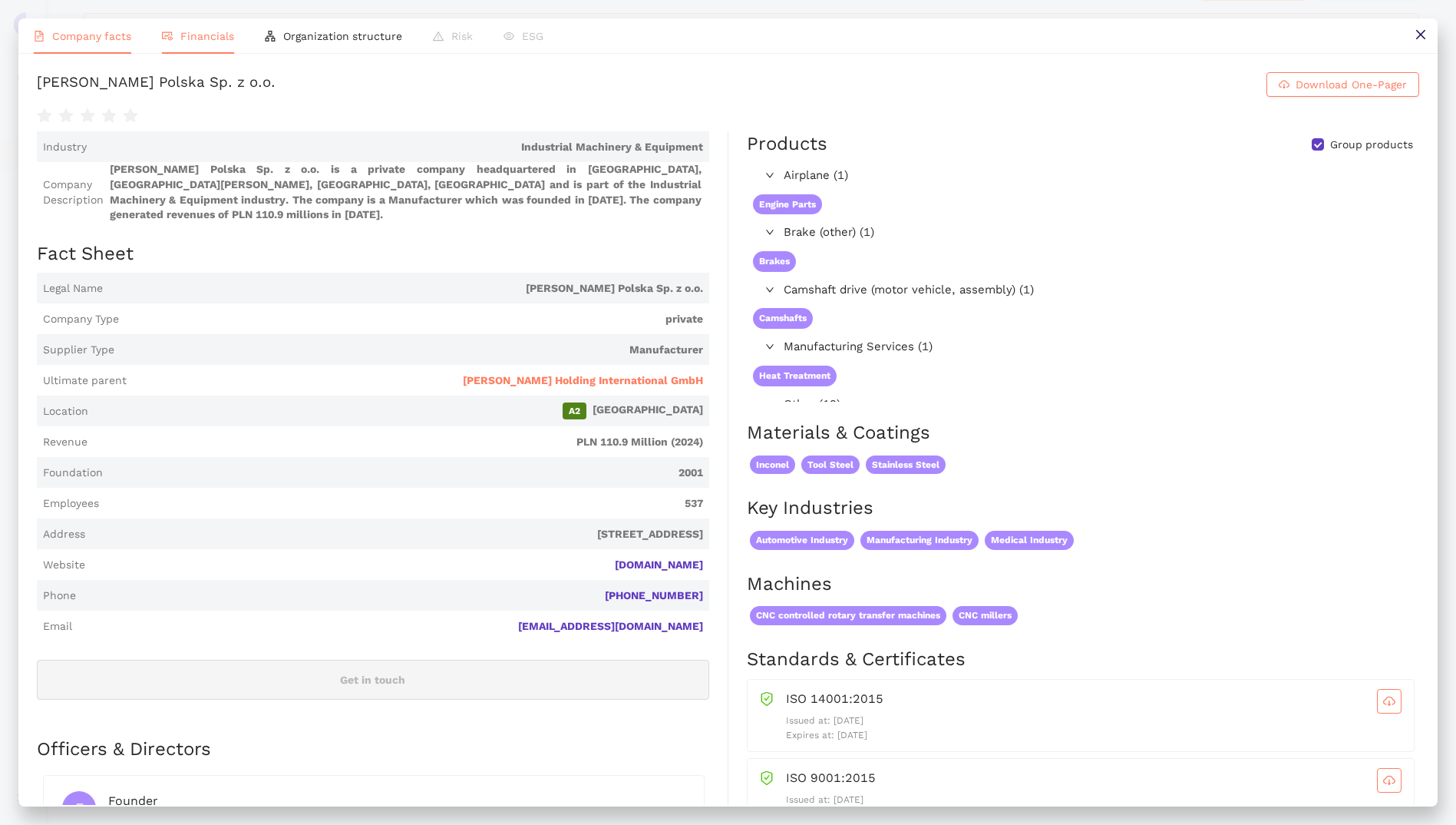
click at [192, 37] on span "Financials" at bounding box center [207, 36] width 54 height 12
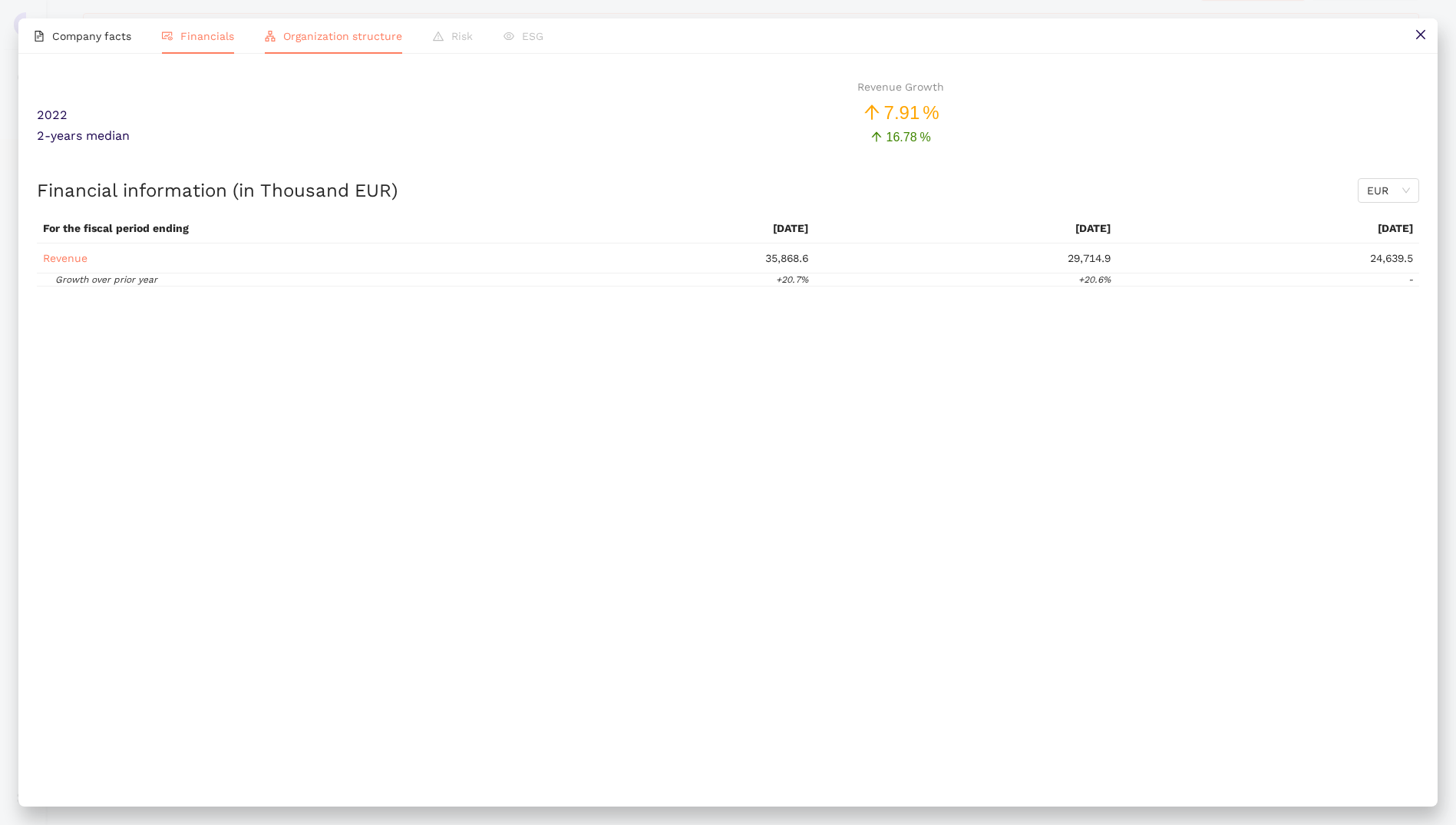
click at [333, 21] on li "Organization structure" at bounding box center [333, 36] width 168 height 35
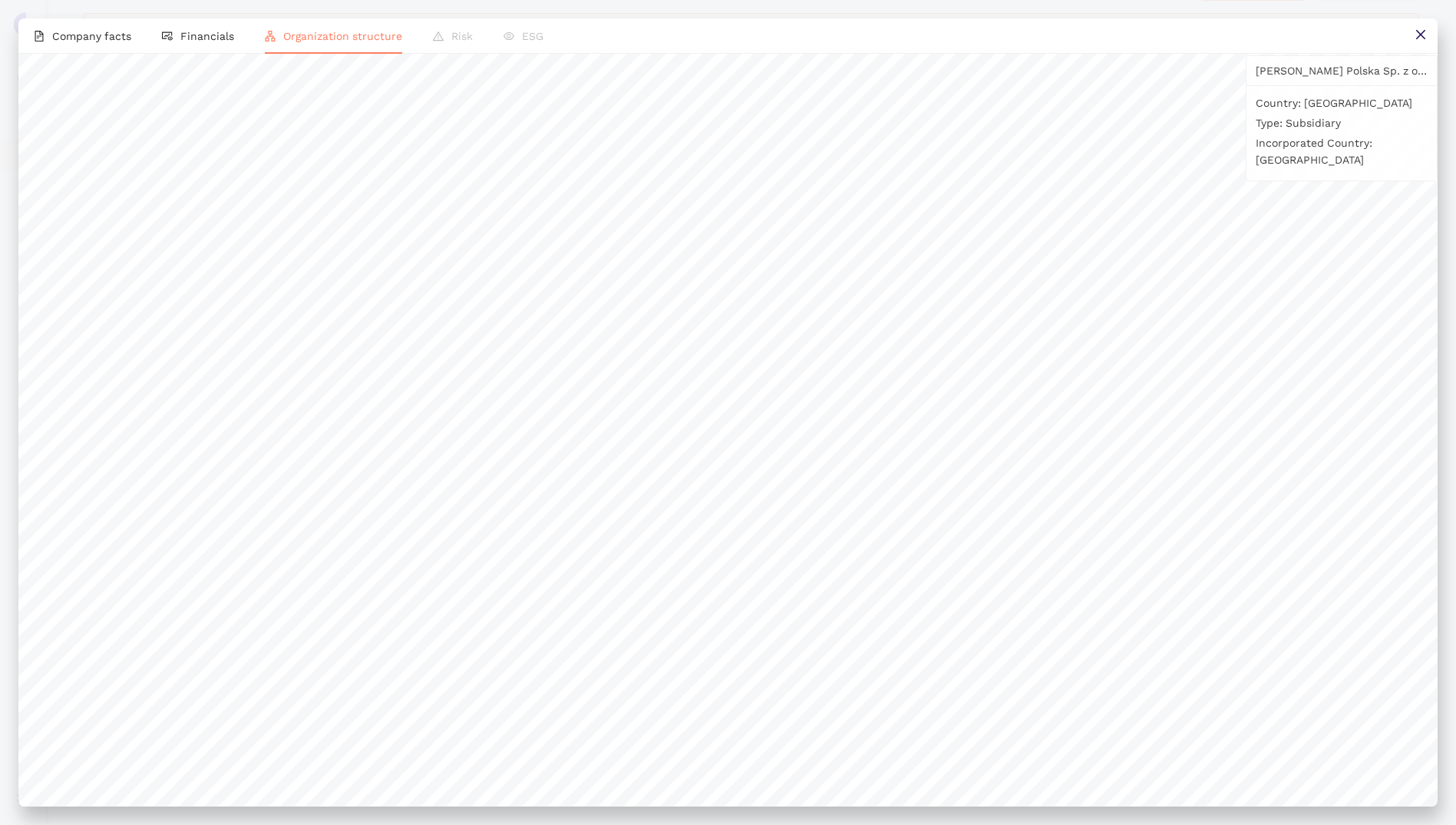
click at [448, 43] on li "Risk" at bounding box center [453, 36] width 71 height 35
click at [536, 43] on li "ESG" at bounding box center [523, 36] width 71 height 35
click at [1417, 37] on icon "close" at bounding box center [1421, 35] width 12 height 12
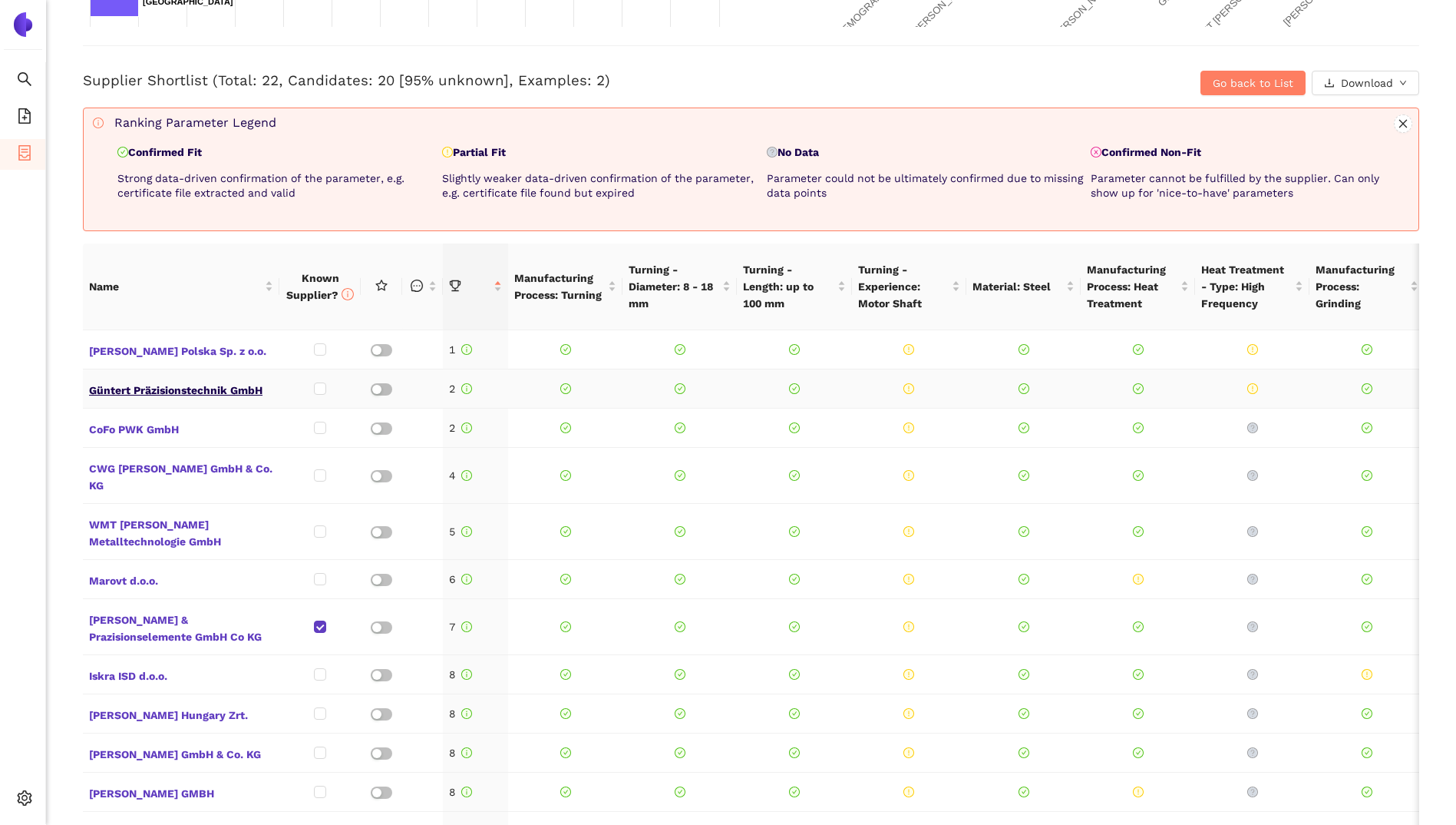
click at [128, 391] on span "Güntert Präzisionstechnik GmbH" at bounding box center [181, 389] width 184 height 20
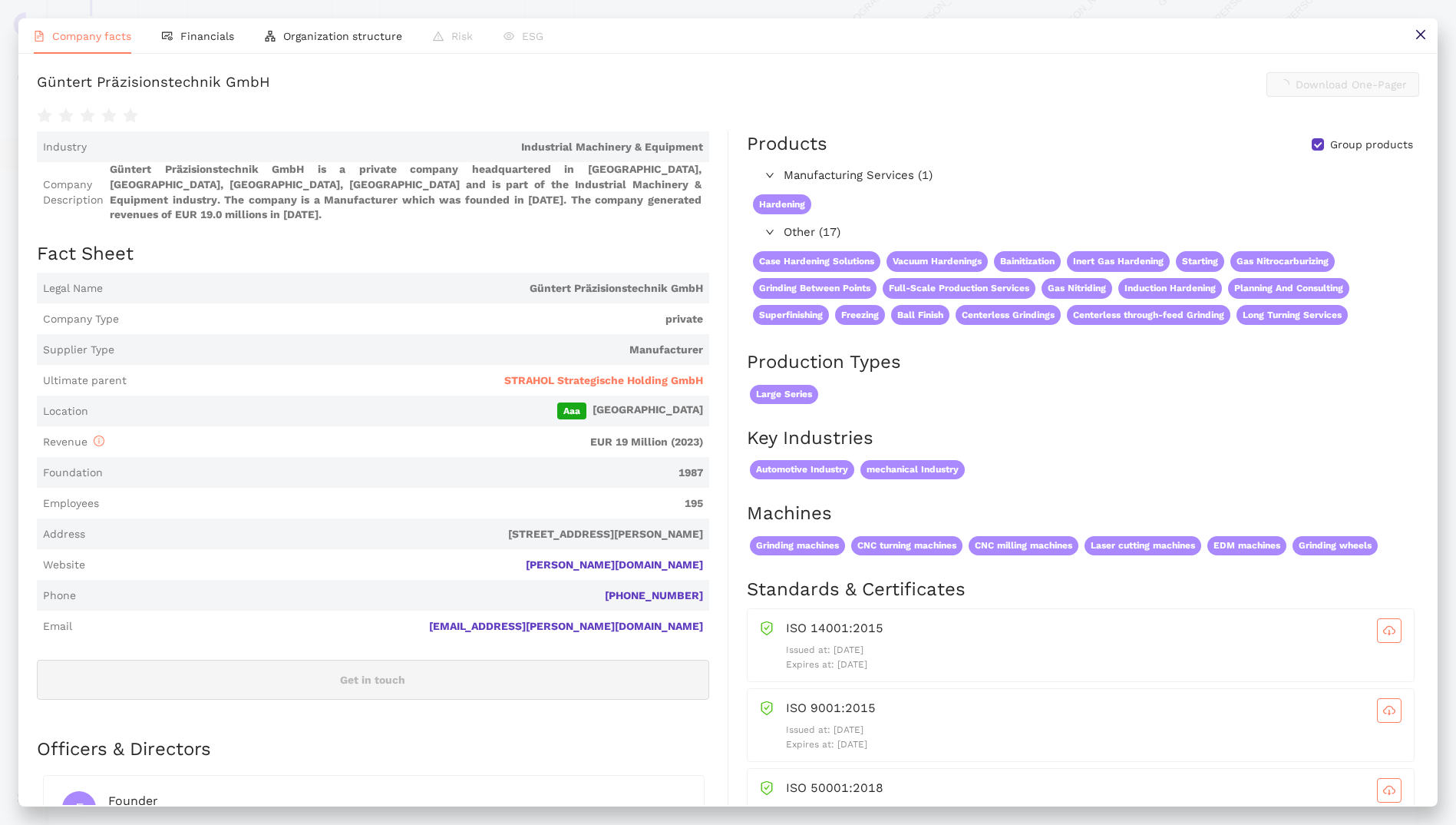
scroll to position [597, 0]
click at [342, 36] on span "Organization structure" at bounding box center [342, 36] width 119 height 12
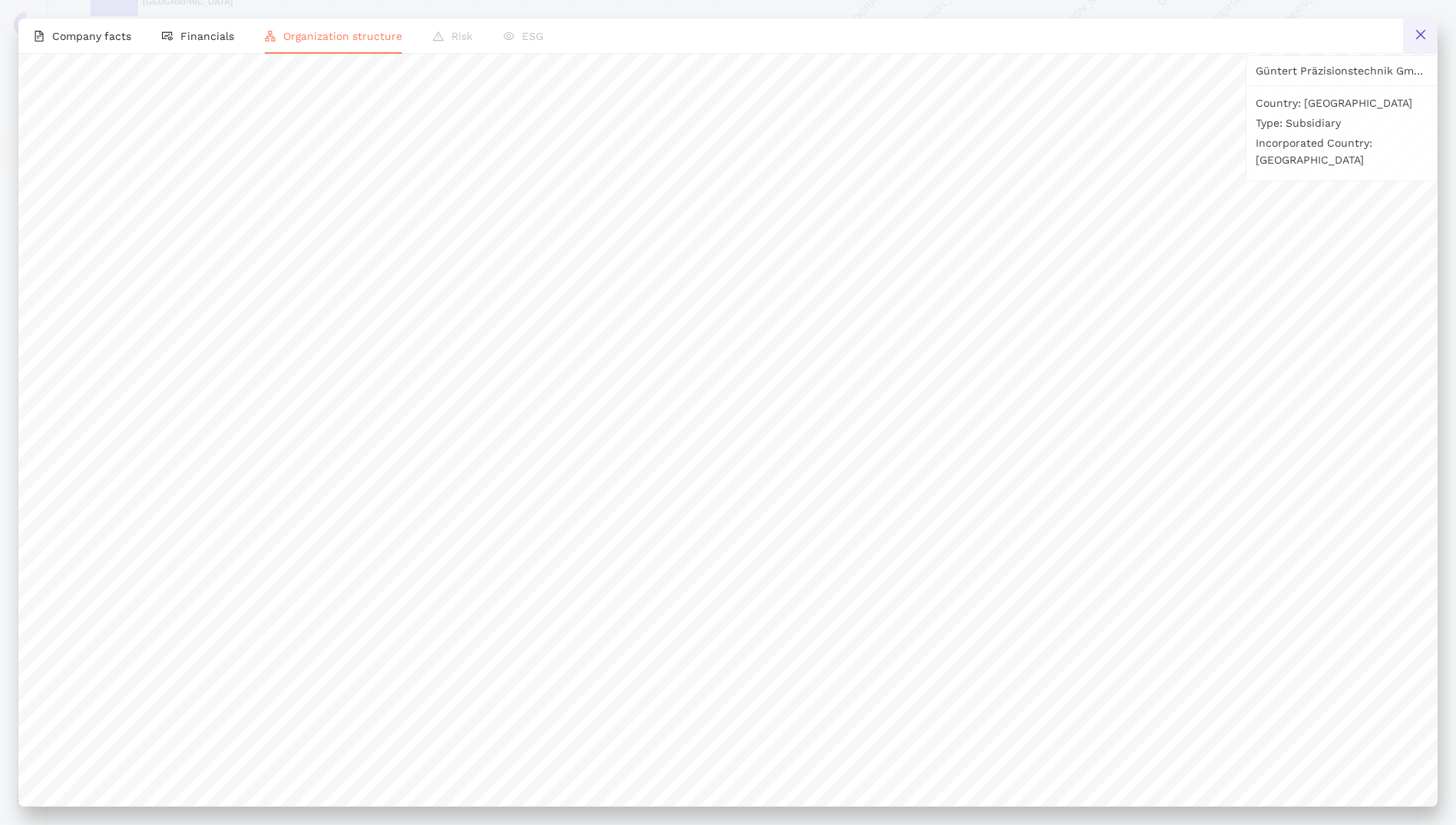
click at [1418, 28] on button at bounding box center [1420, 35] width 35 height 35
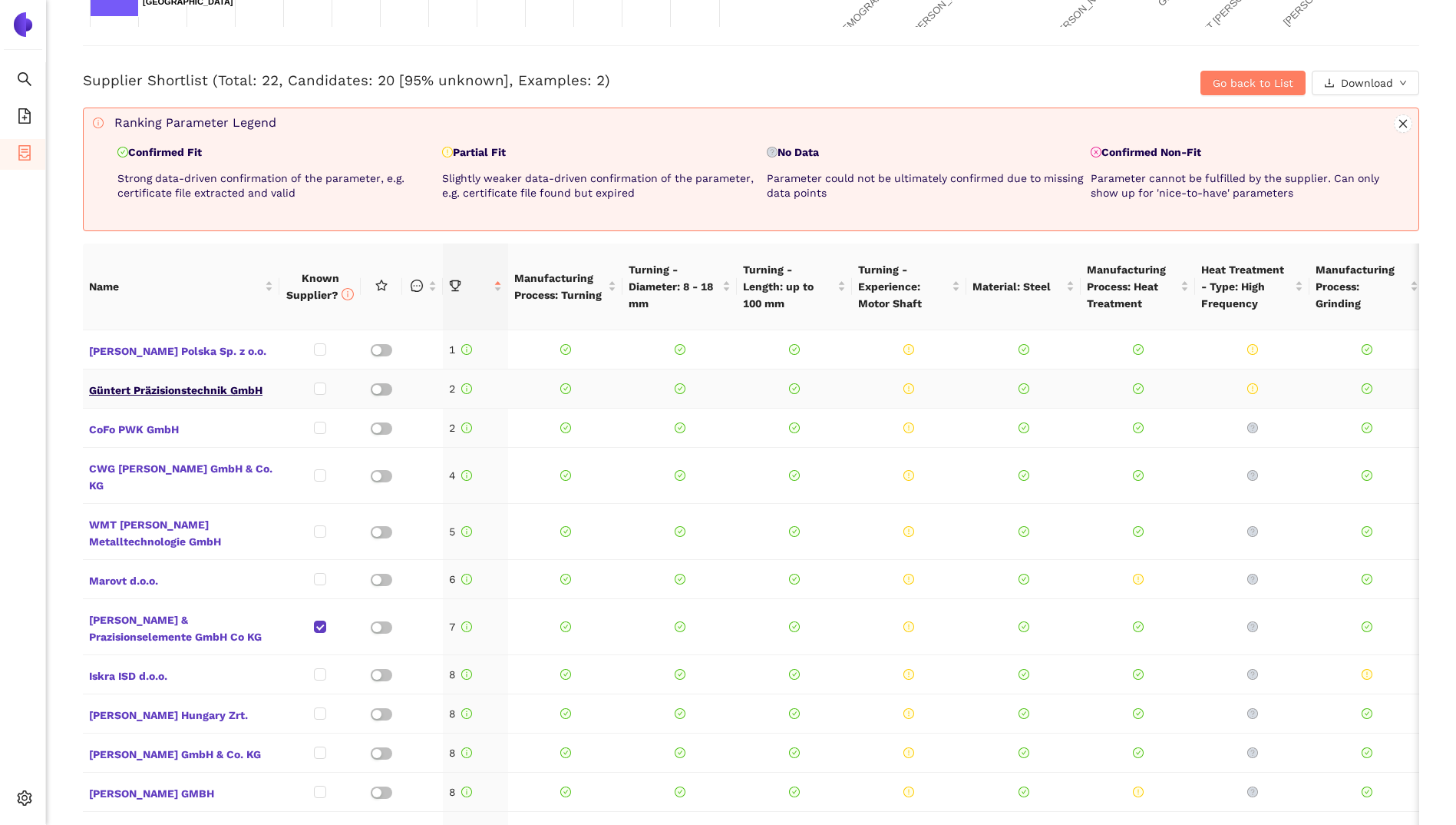
click at [200, 389] on span "Güntert Präzisionstechnik GmbH" at bounding box center [181, 389] width 184 height 20
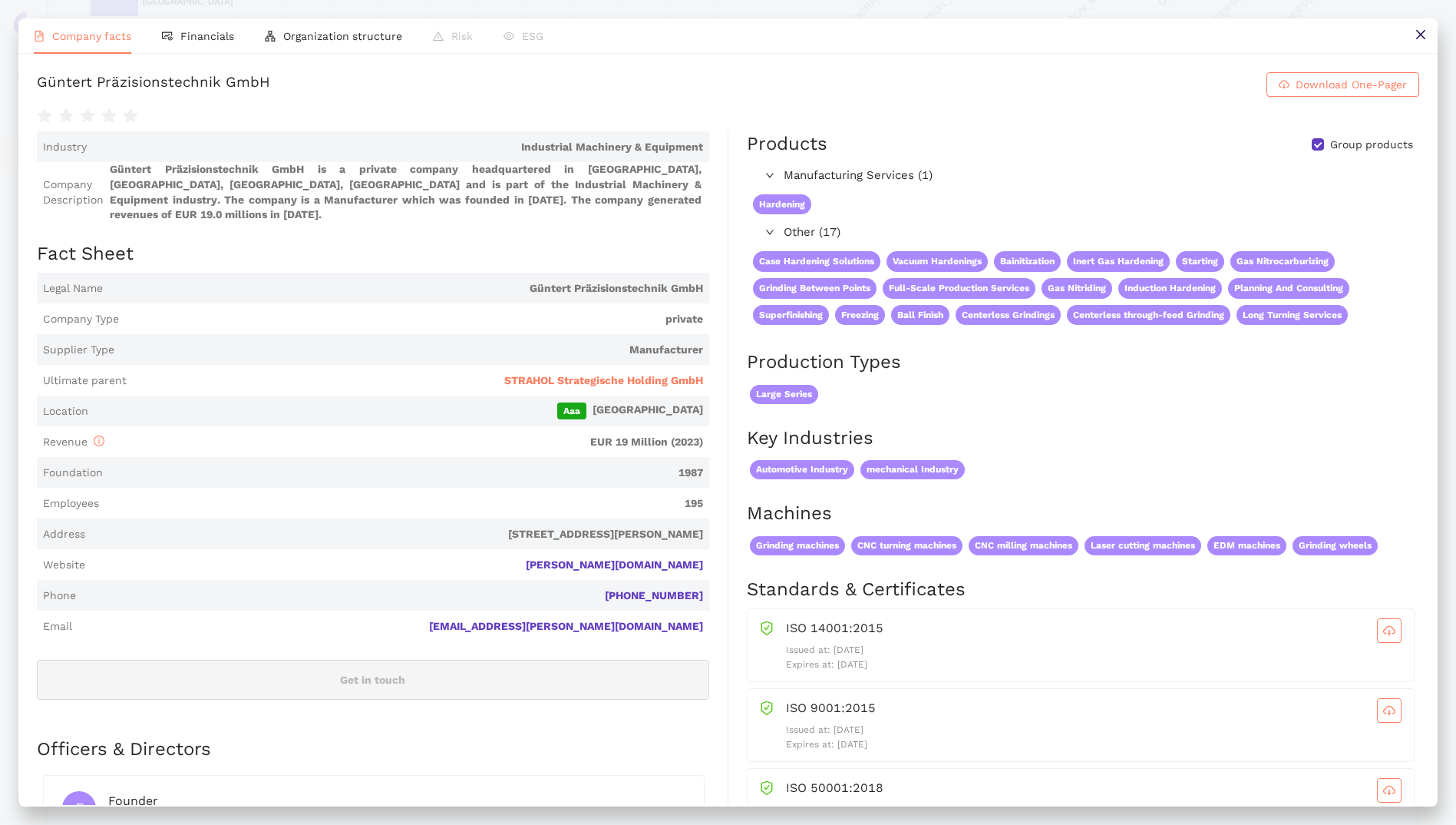
drag, startPoint x: 380, startPoint y: 534, endPoint x: 666, endPoint y: 532, distance: 286.0
click at [666, 532] on span "Max-Planck-Straße 17, 78052 Villingen-Schwenningen, Germany" at bounding box center [397, 534] width 612 height 15
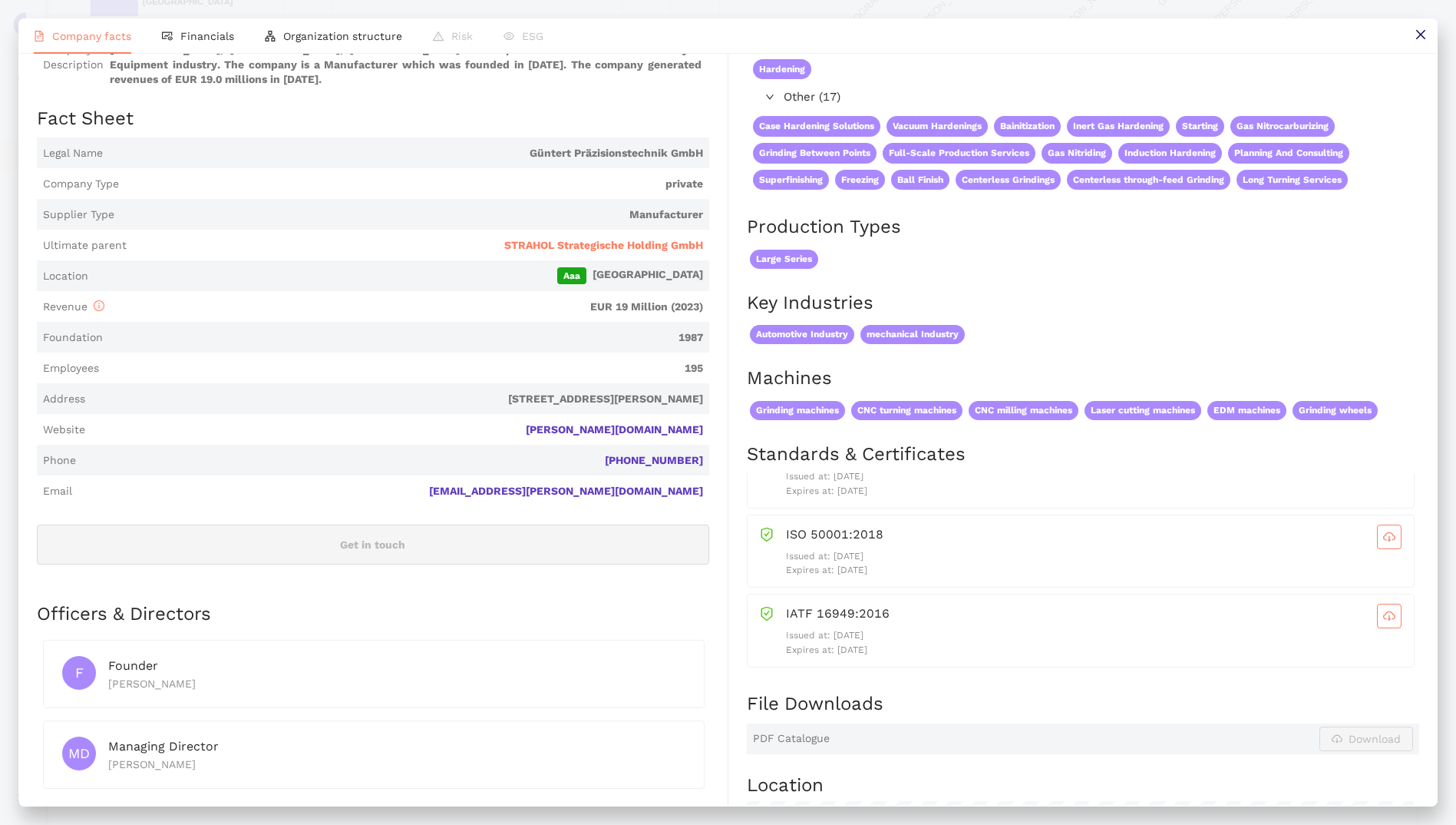
scroll to position [0, 0]
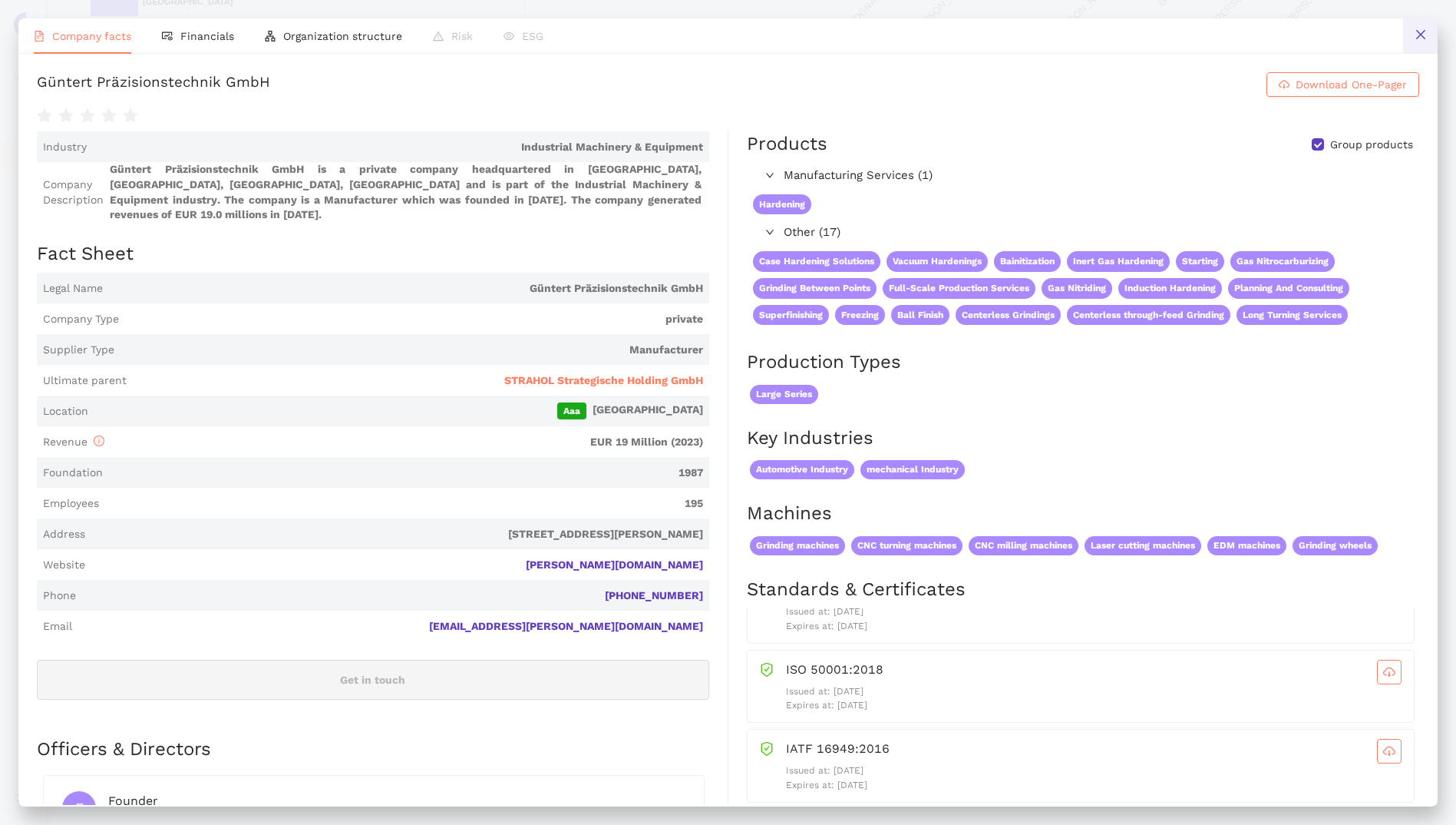
click at [1418, 37] on icon "close" at bounding box center [1420, 35] width 9 height 9
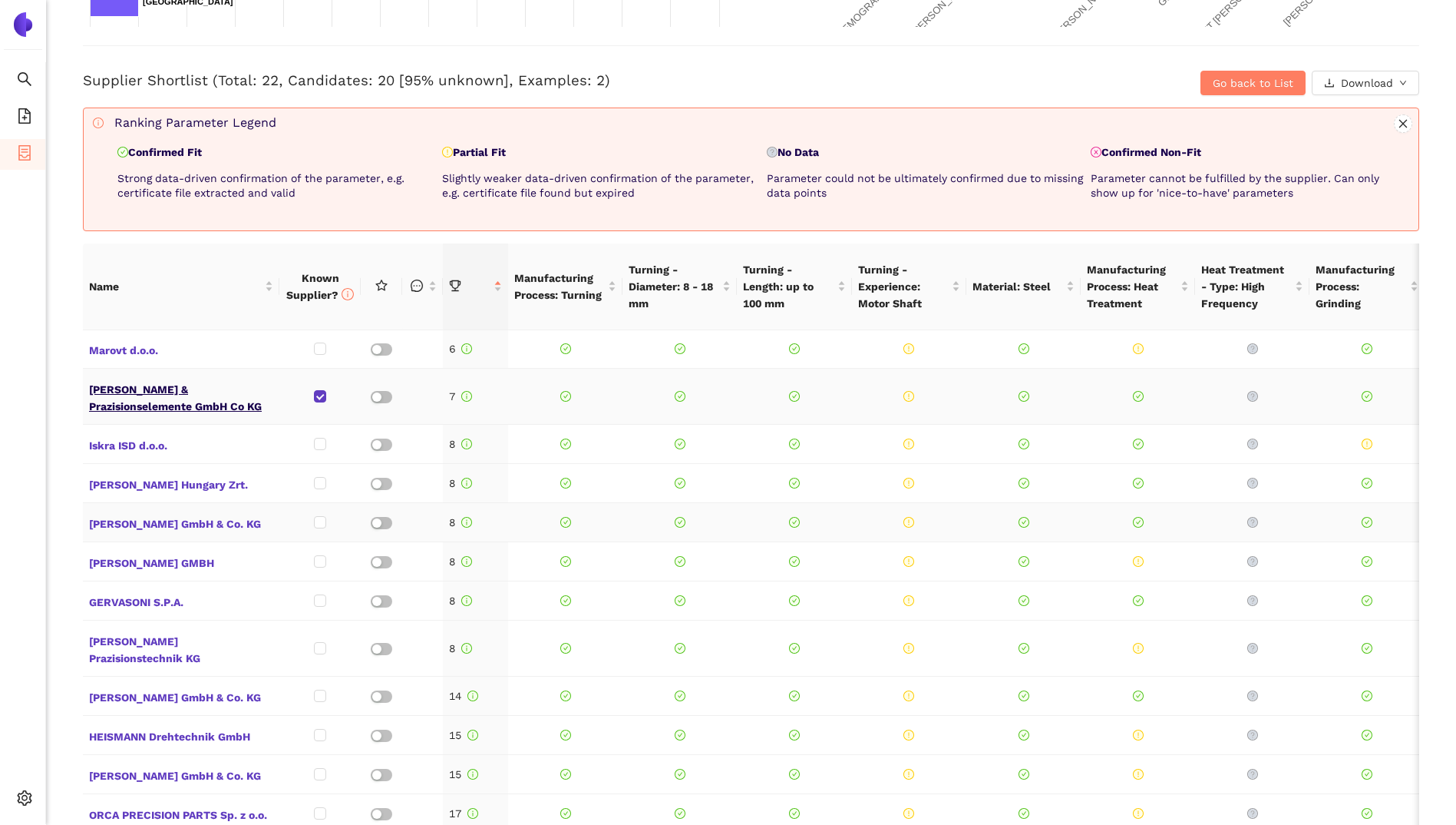
scroll to position [307, 0]
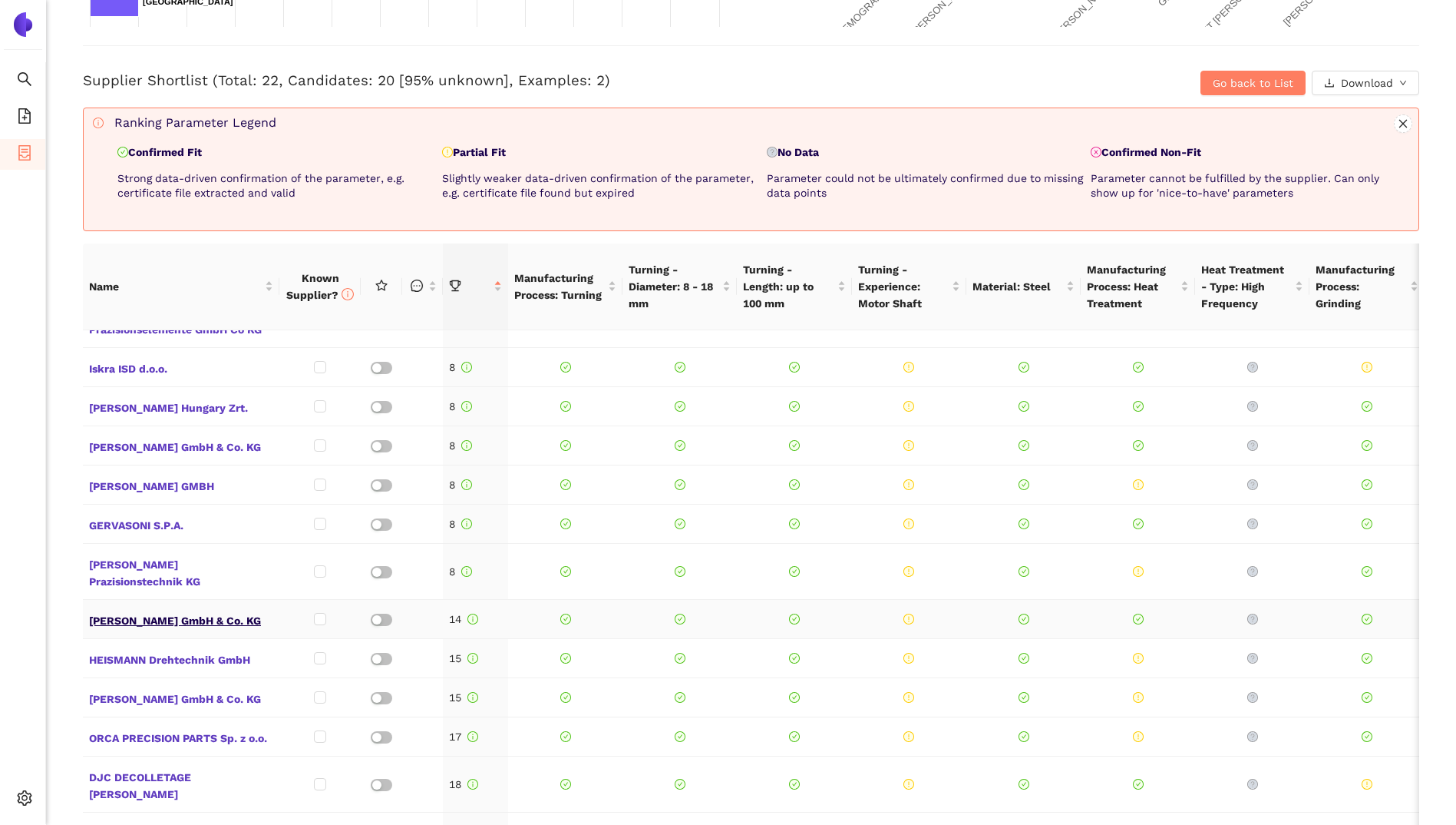
click at [182, 609] on span "KURT EBERLE GmbH & Co. KG" at bounding box center [181, 618] width 184 height 20
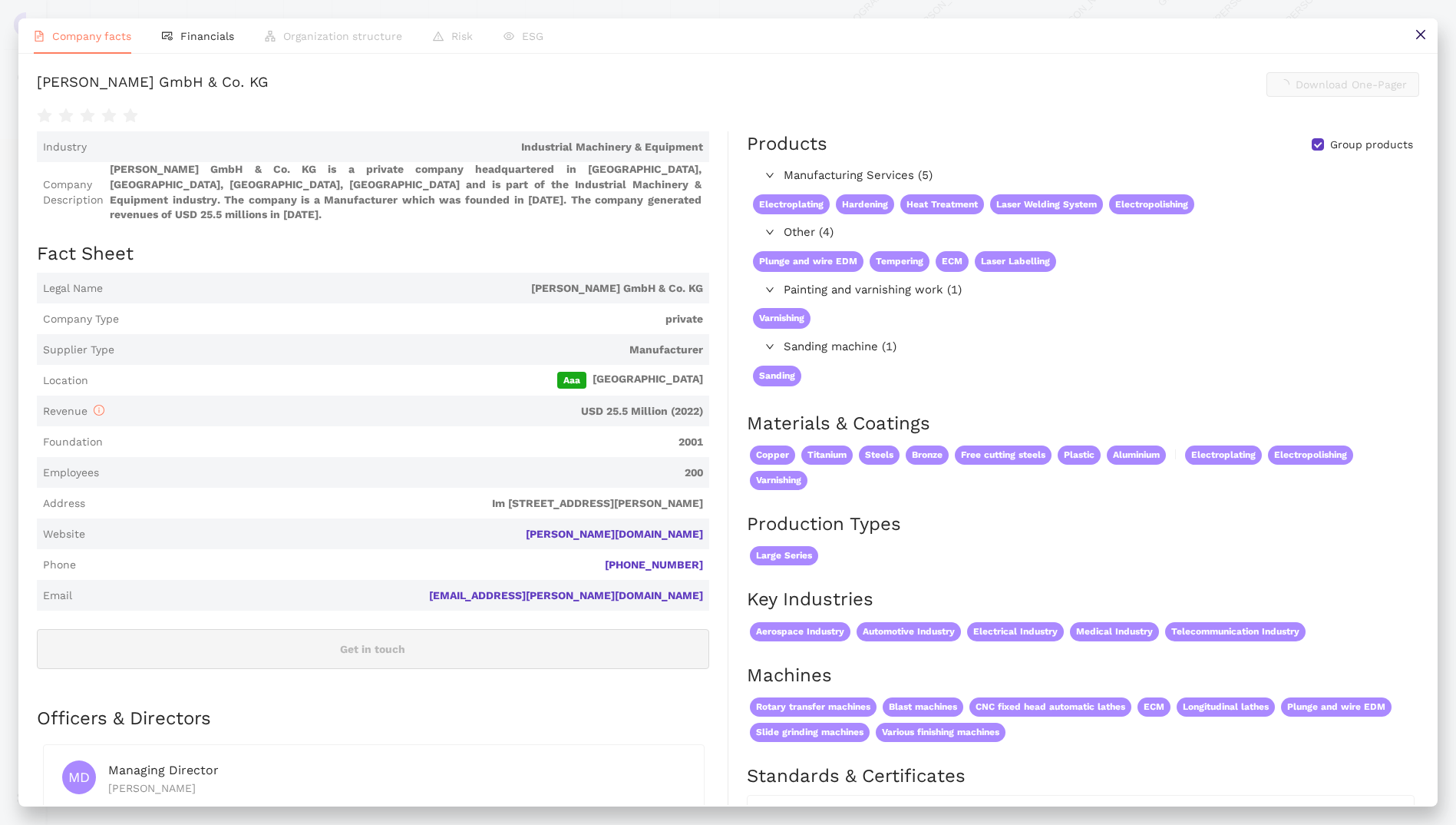
scroll to position [597, 0]
click at [214, 33] on span "Financials" at bounding box center [207, 36] width 54 height 12
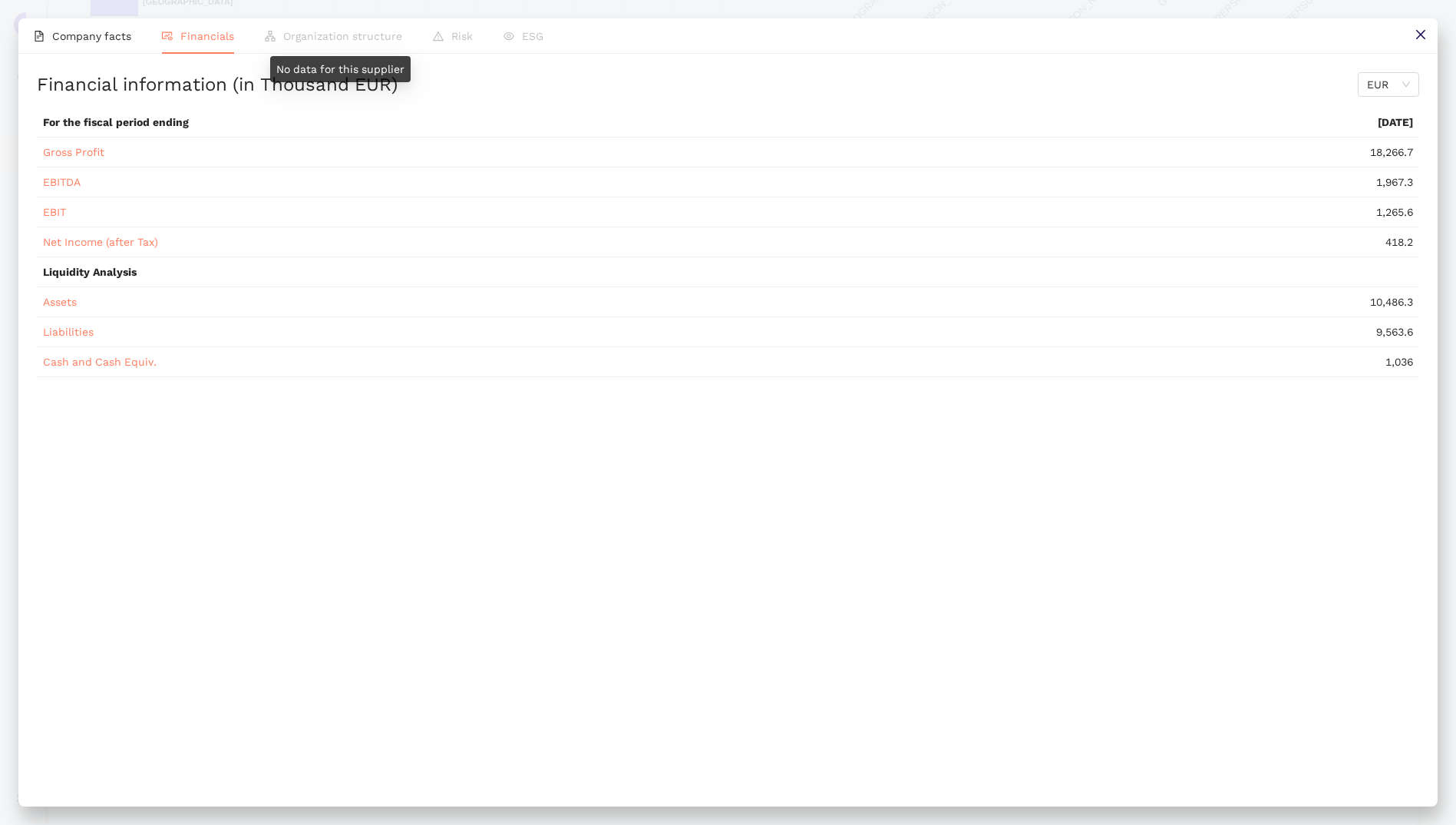
click at [351, 37] on span "Organization structure" at bounding box center [342, 36] width 119 height 12
click at [1420, 31] on icon "close" at bounding box center [1421, 35] width 12 height 12
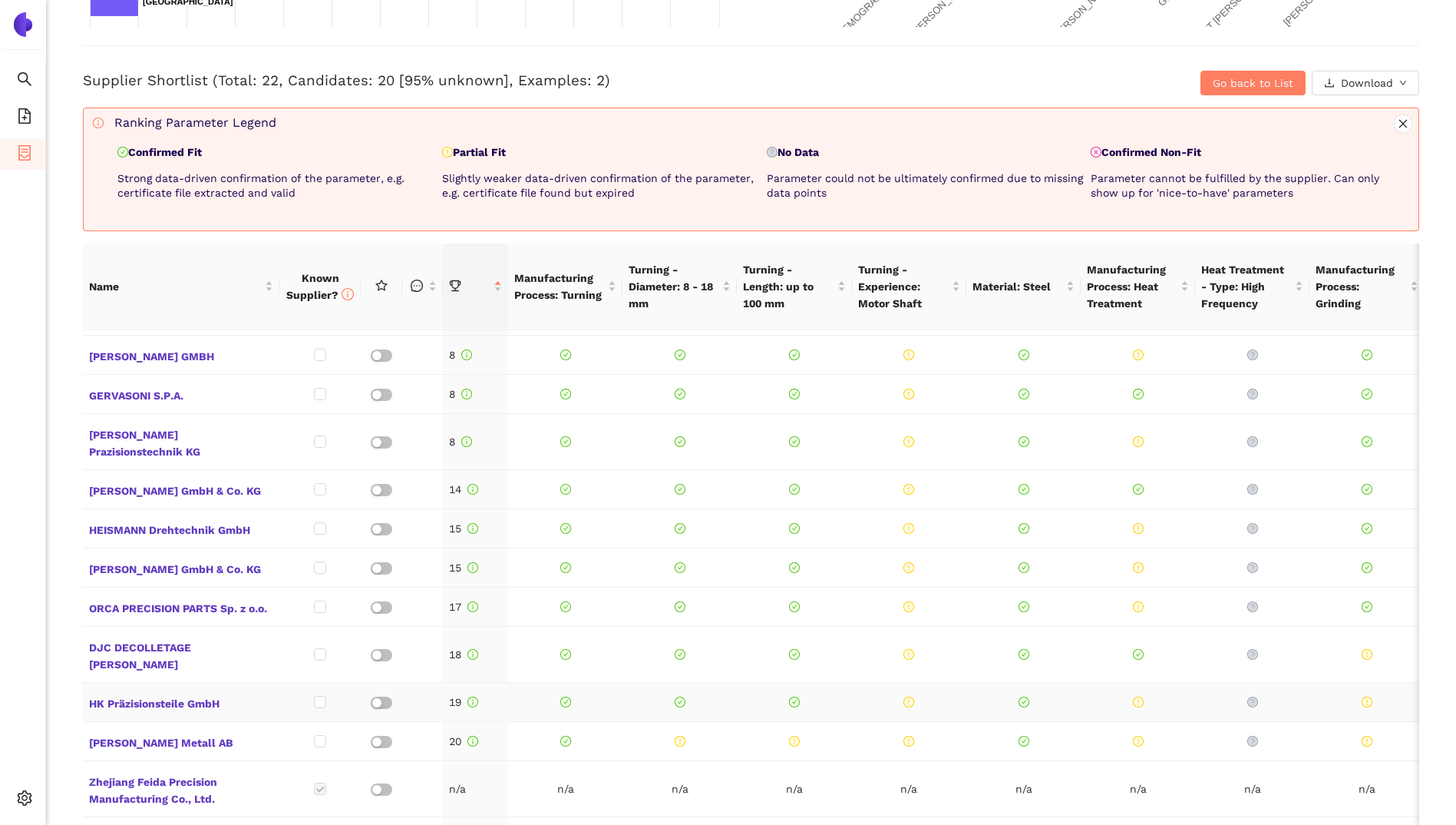
scroll to position [673, 0]
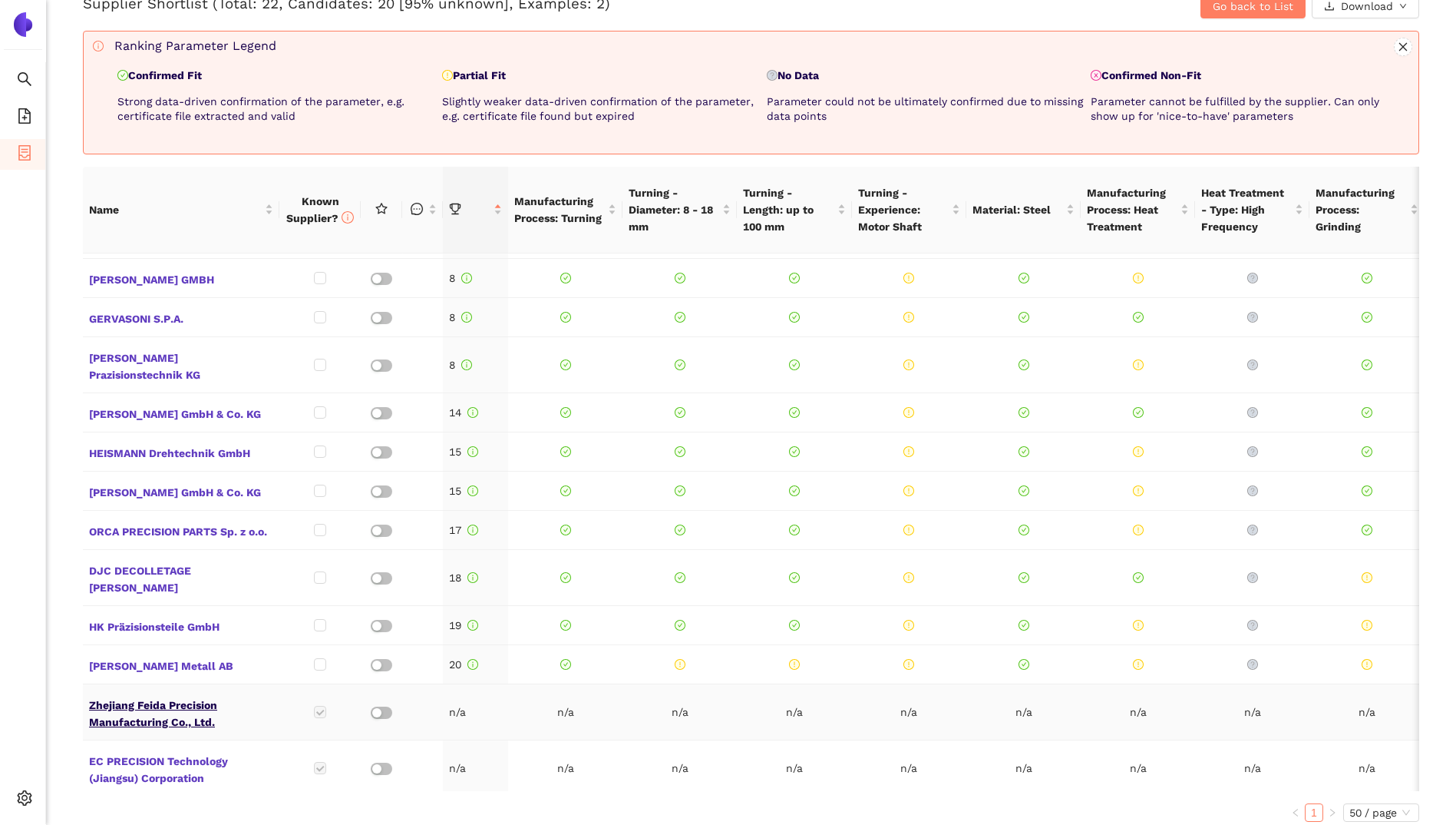
click at [156, 694] on span "Zhejiang Feida Precision Manufacturing Co., Ltd." at bounding box center [181, 712] width 184 height 37
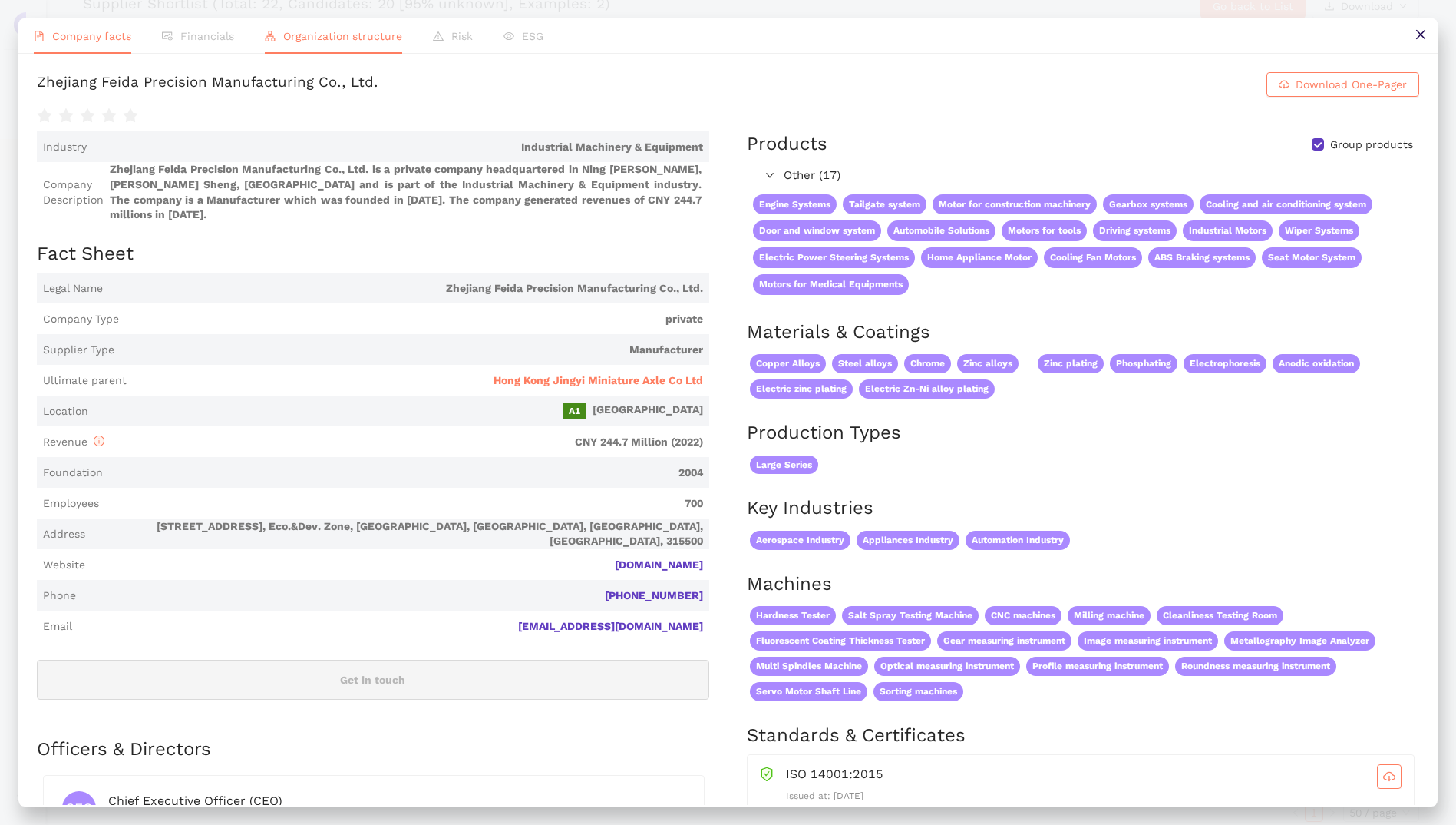
click at [341, 37] on span "Organization structure" at bounding box center [342, 36] width 119 height 12
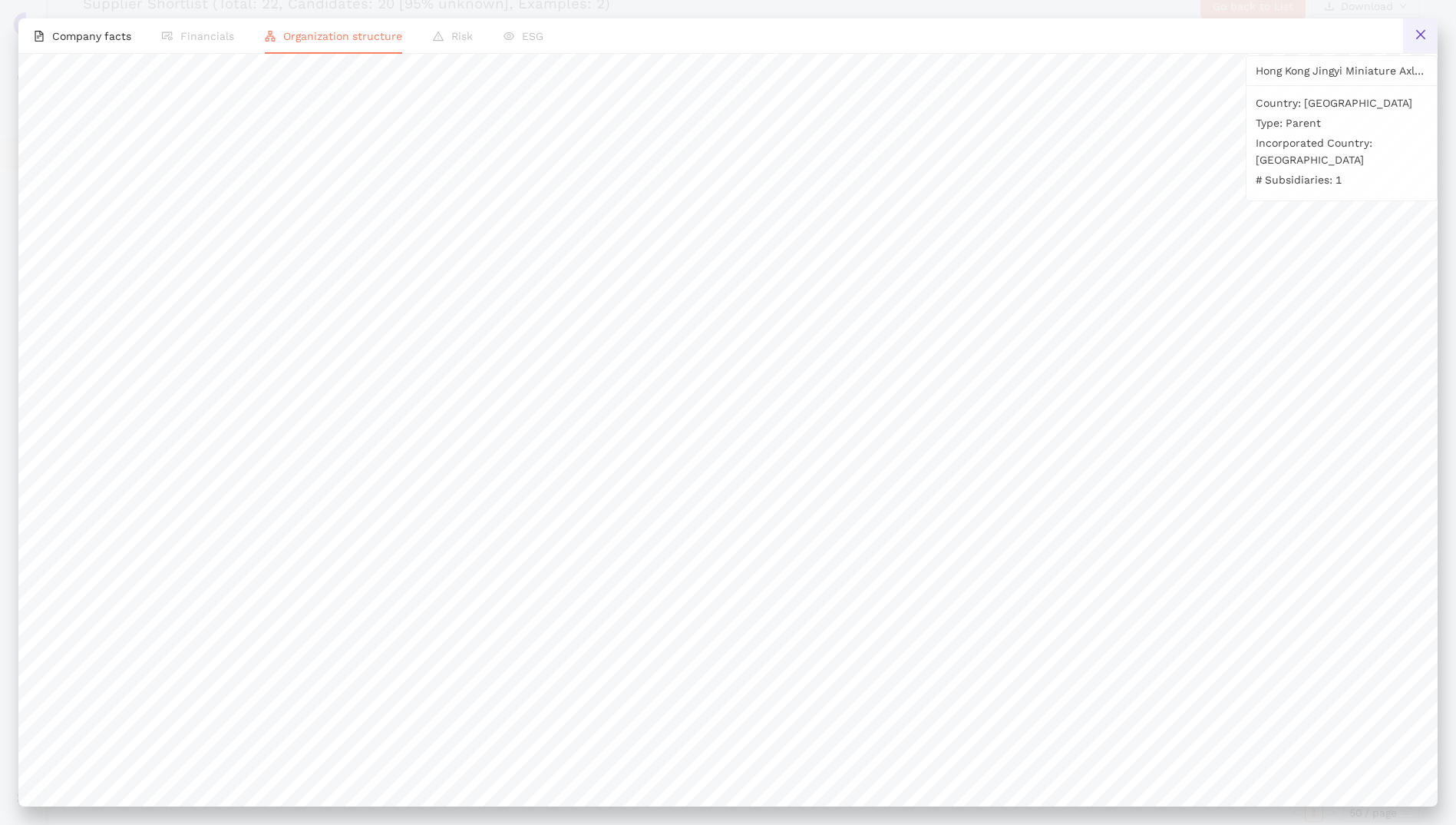
click at [1419, 35] on icon "close" at bounding box center [1420, 35] width 9 height 9
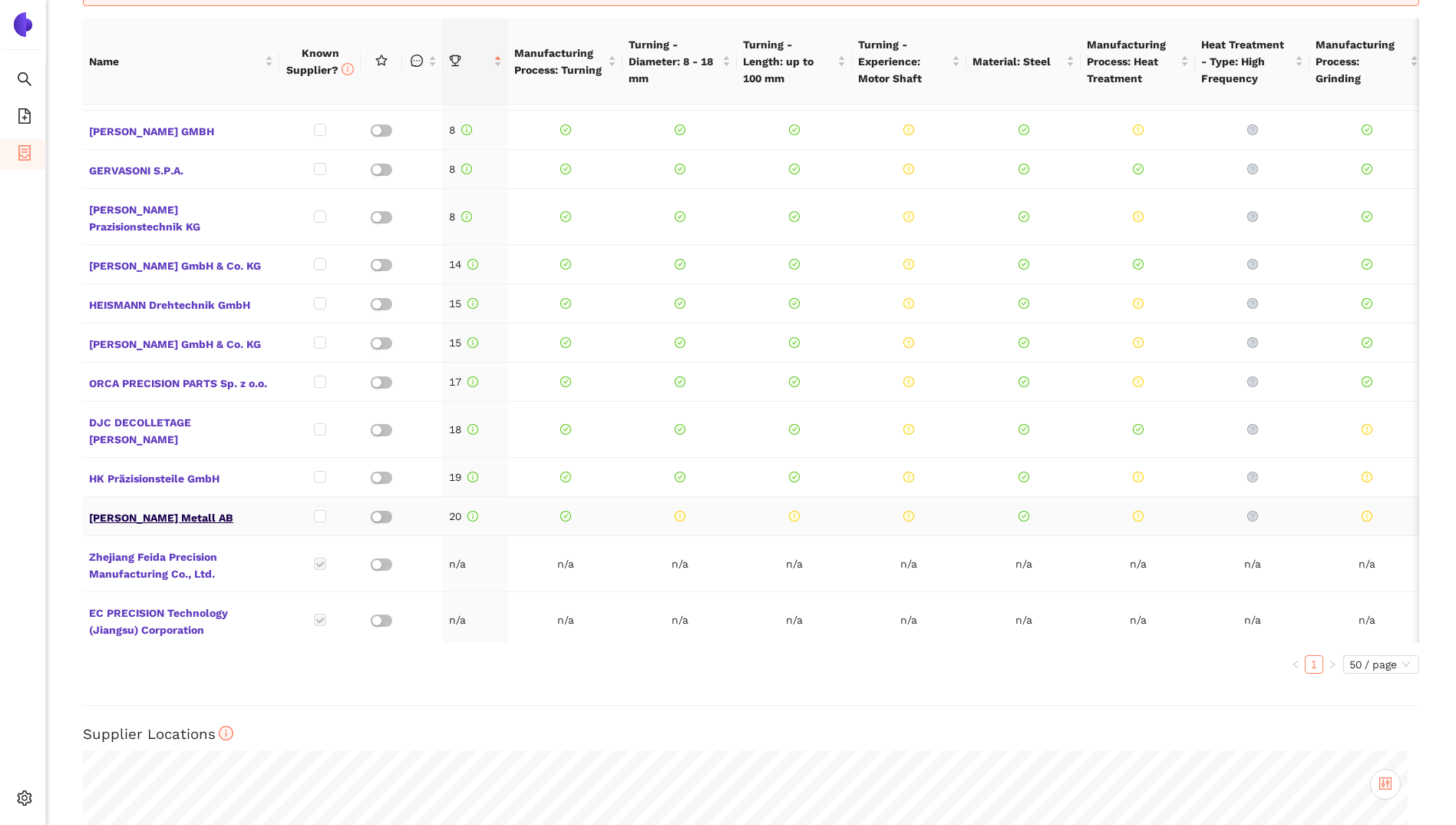
scroll to position [827, 0]
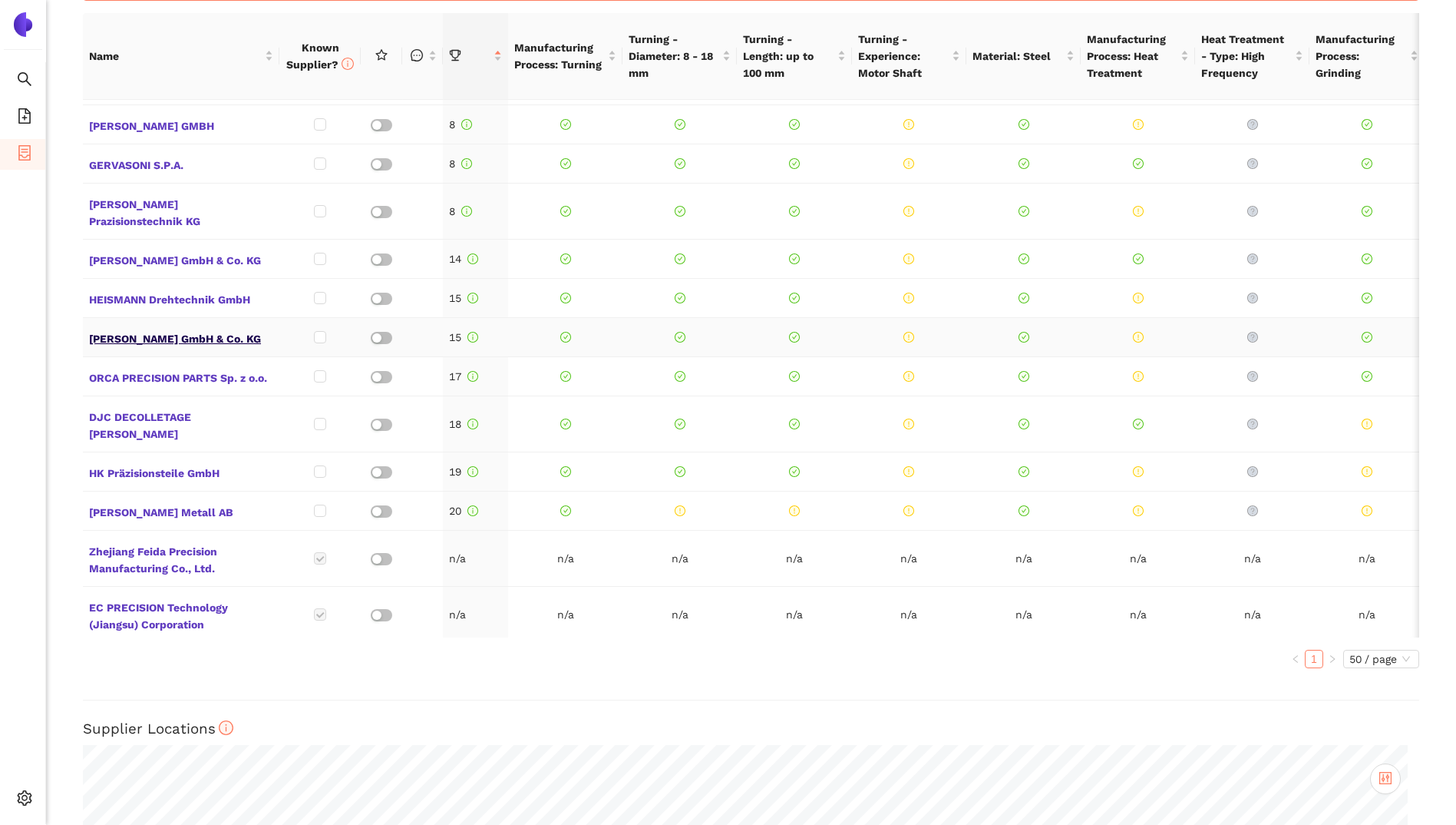
click at [162, 327] on span "Josef Rees GmbH & Co. KG" at bounding box center [181, 337] width 184 height 20
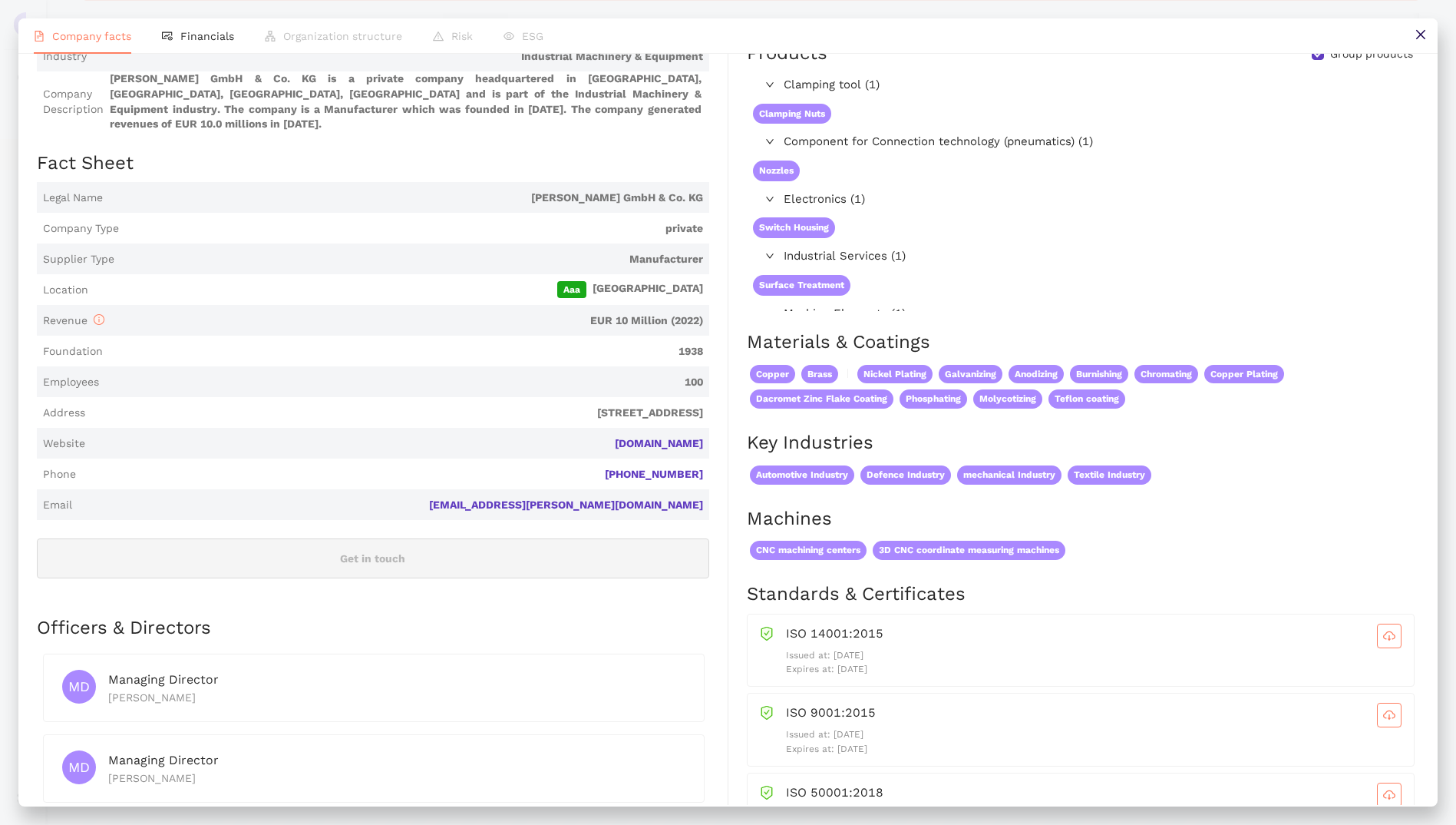
scroll to position [0, 0]
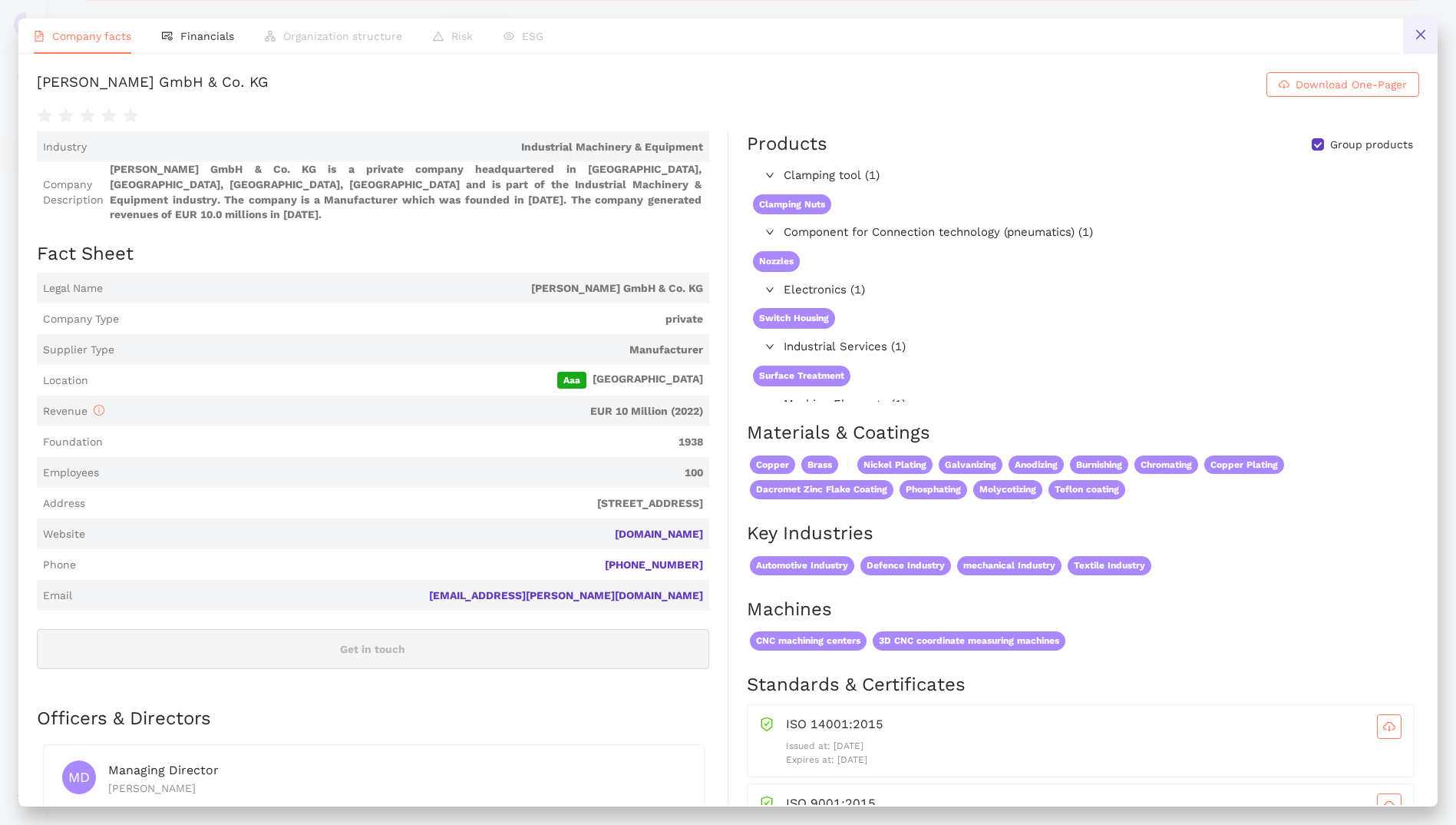
click at [1421, 43] on button at bounding box center [1420, 35] width 35 height 35
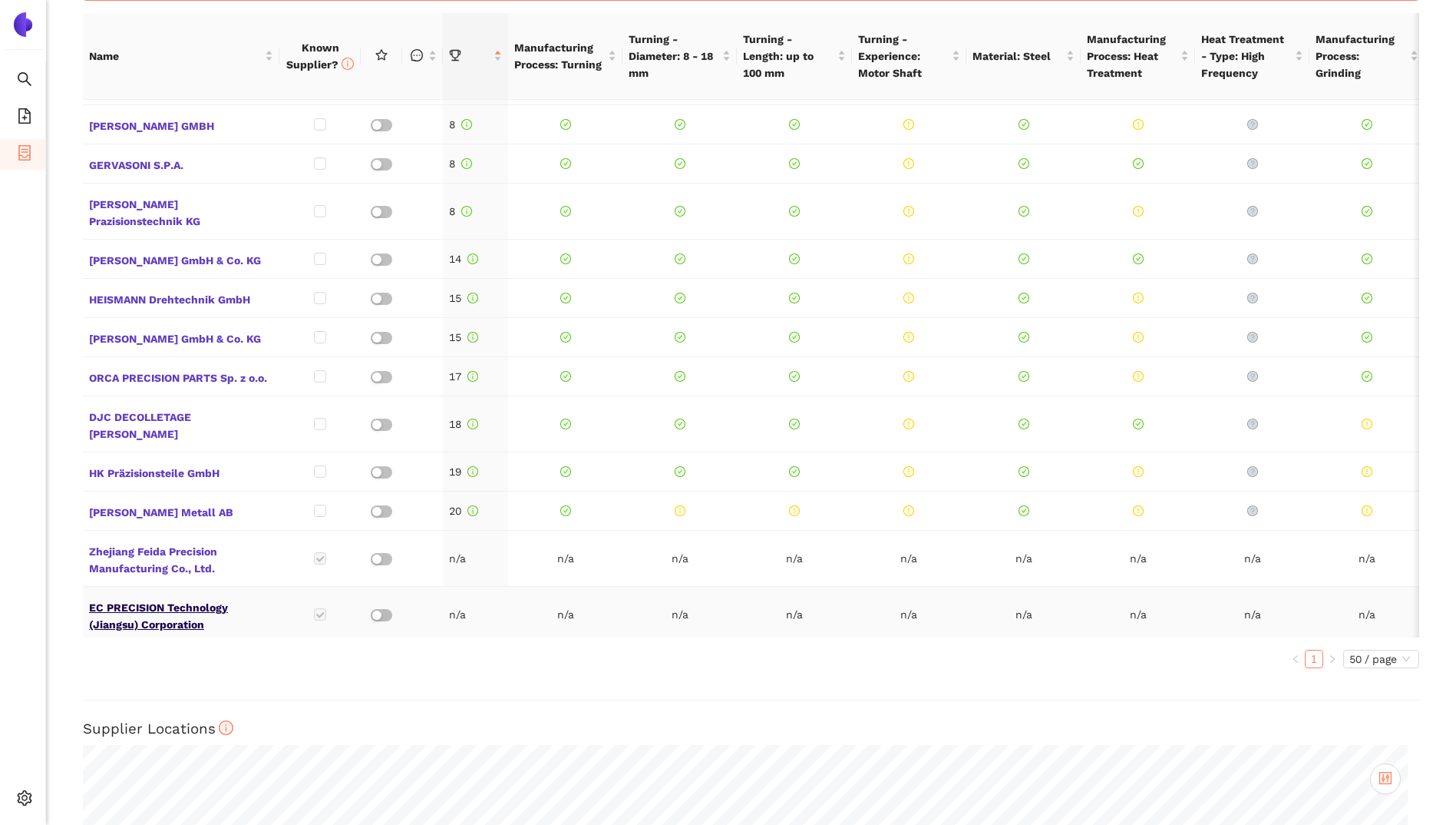
click at [178, 596] on span "EC PRECISION Technology (Jiangsu) Corporation" at bounding box center [181, 615] width 184 height 37
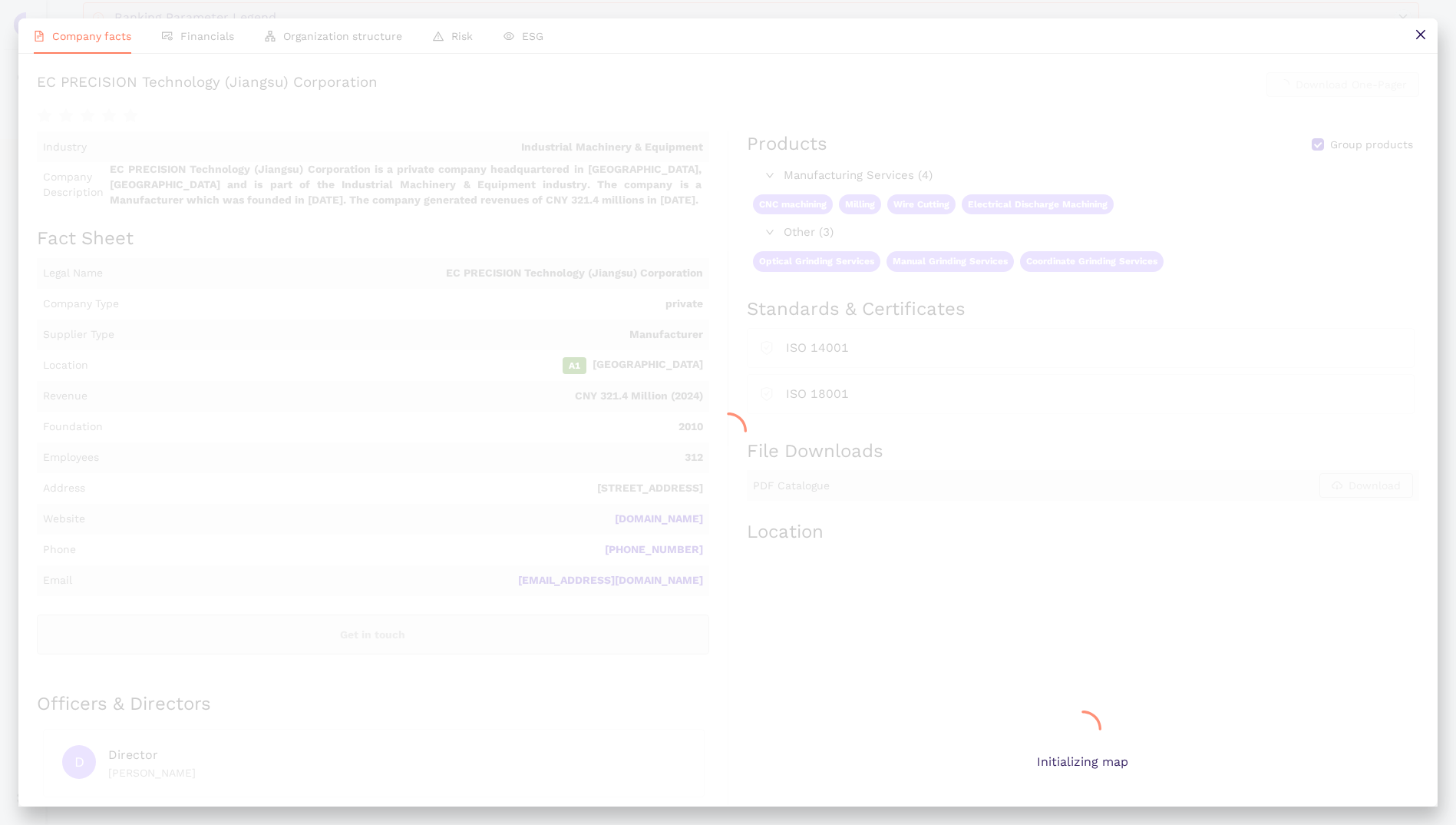
scroll to position [827, 0]
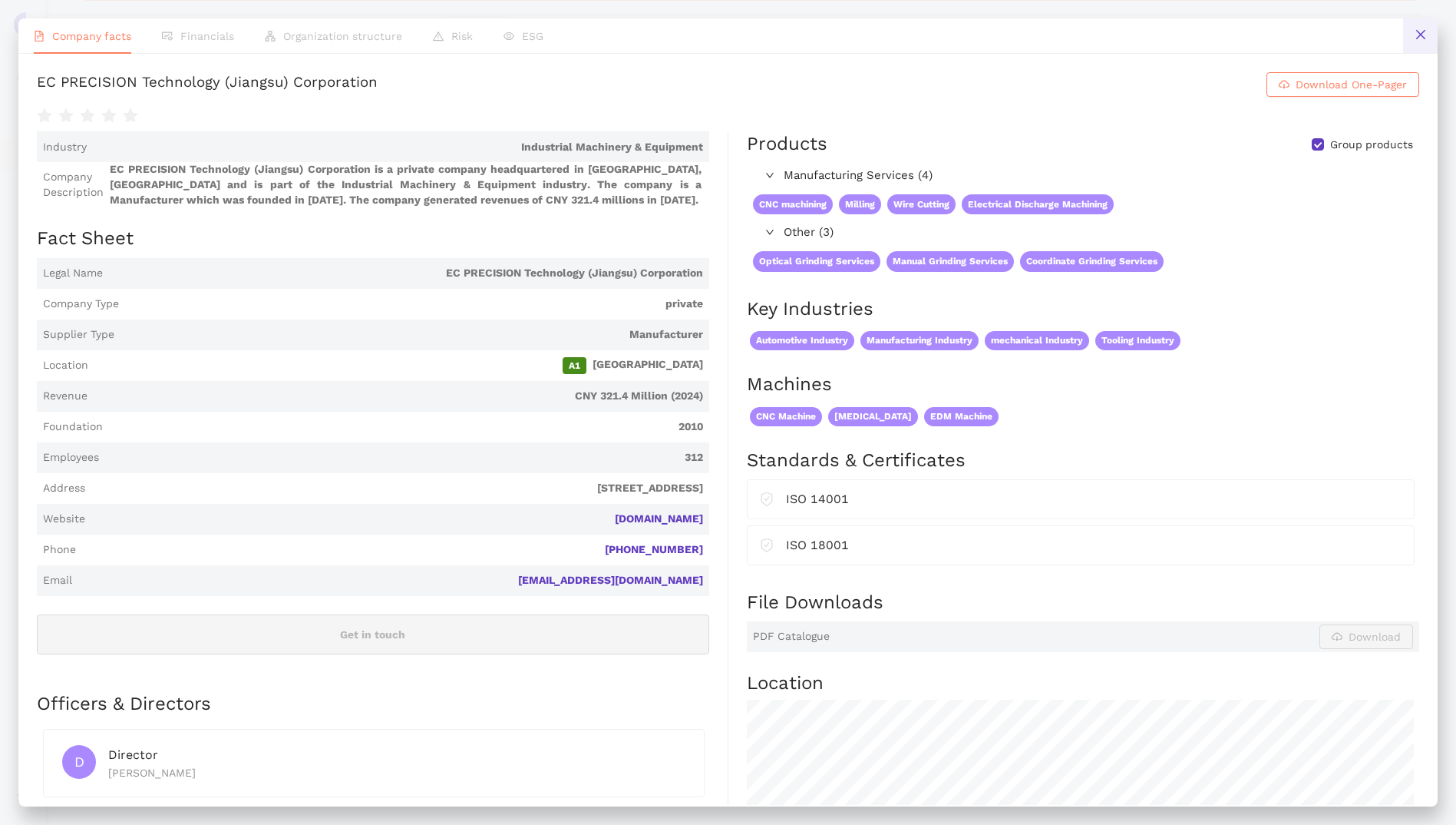
click at [1418, 28] on icon "close" at bounding box center [1421, 35] width 12 height 12
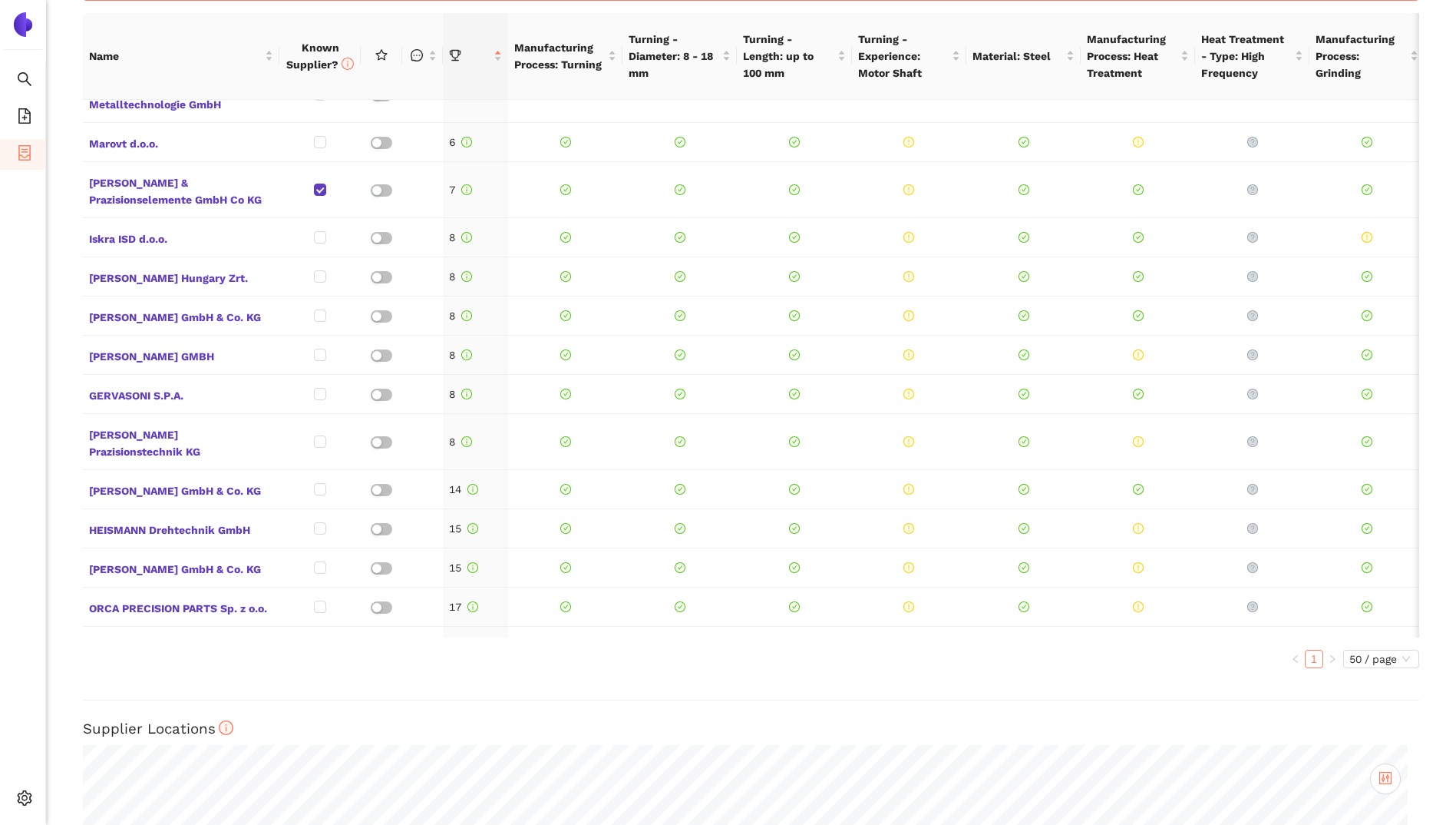
scroll to position [130, 0]
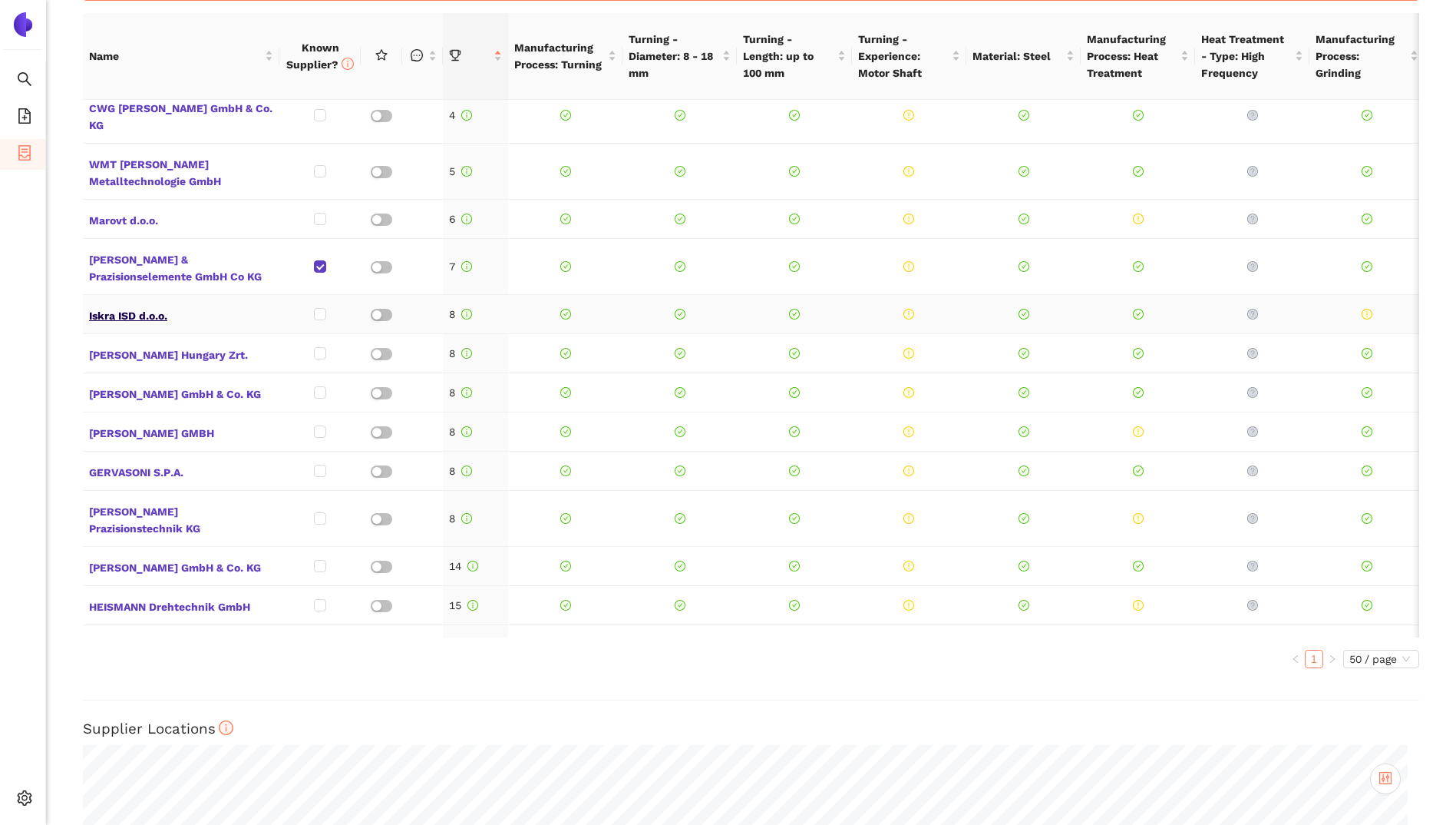
click at [150, 318] on span "Iskra ISD d.o.o." at bounding box center [181, 314] width 184 height 20
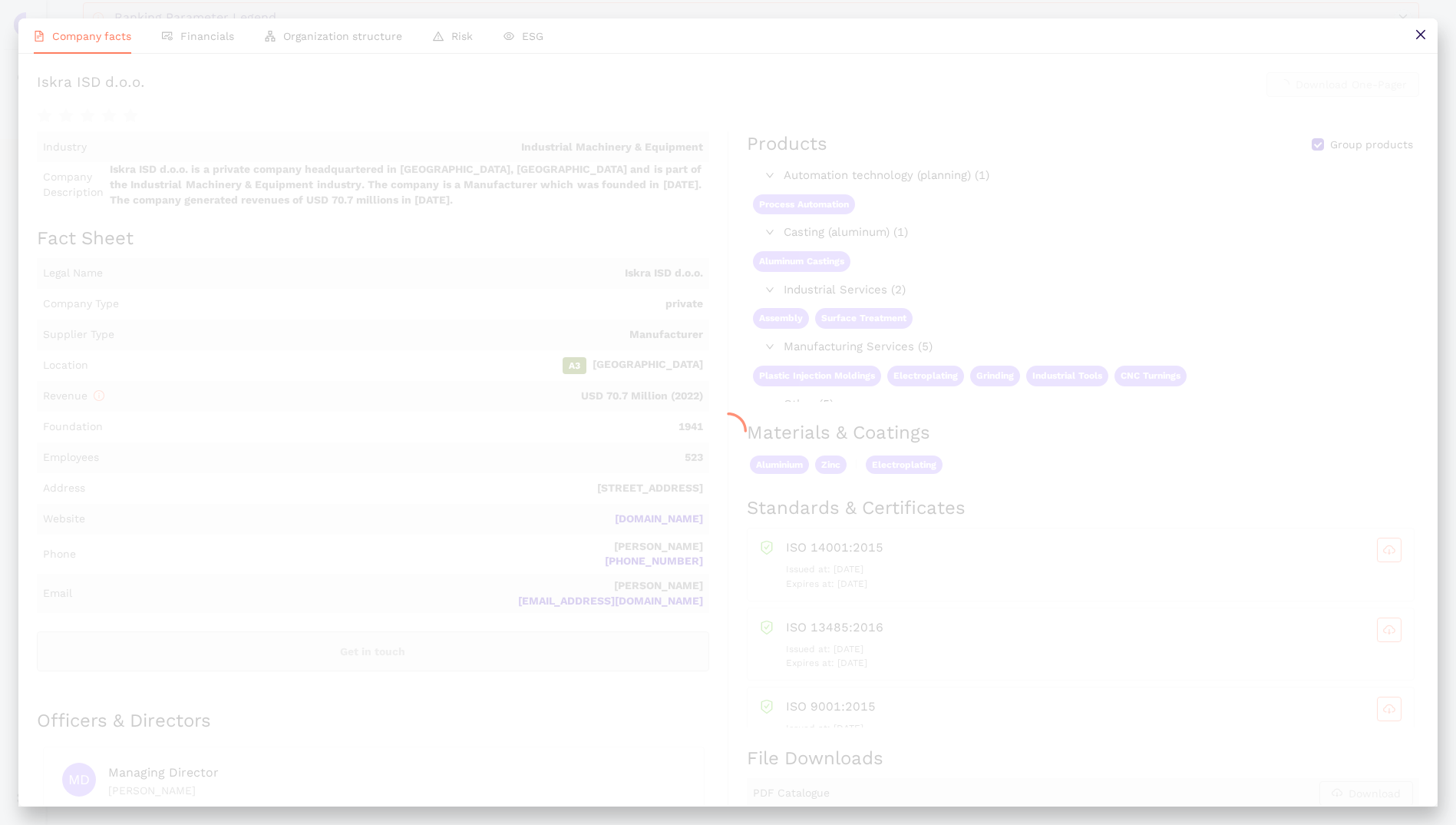
scroll to position [827, 0]
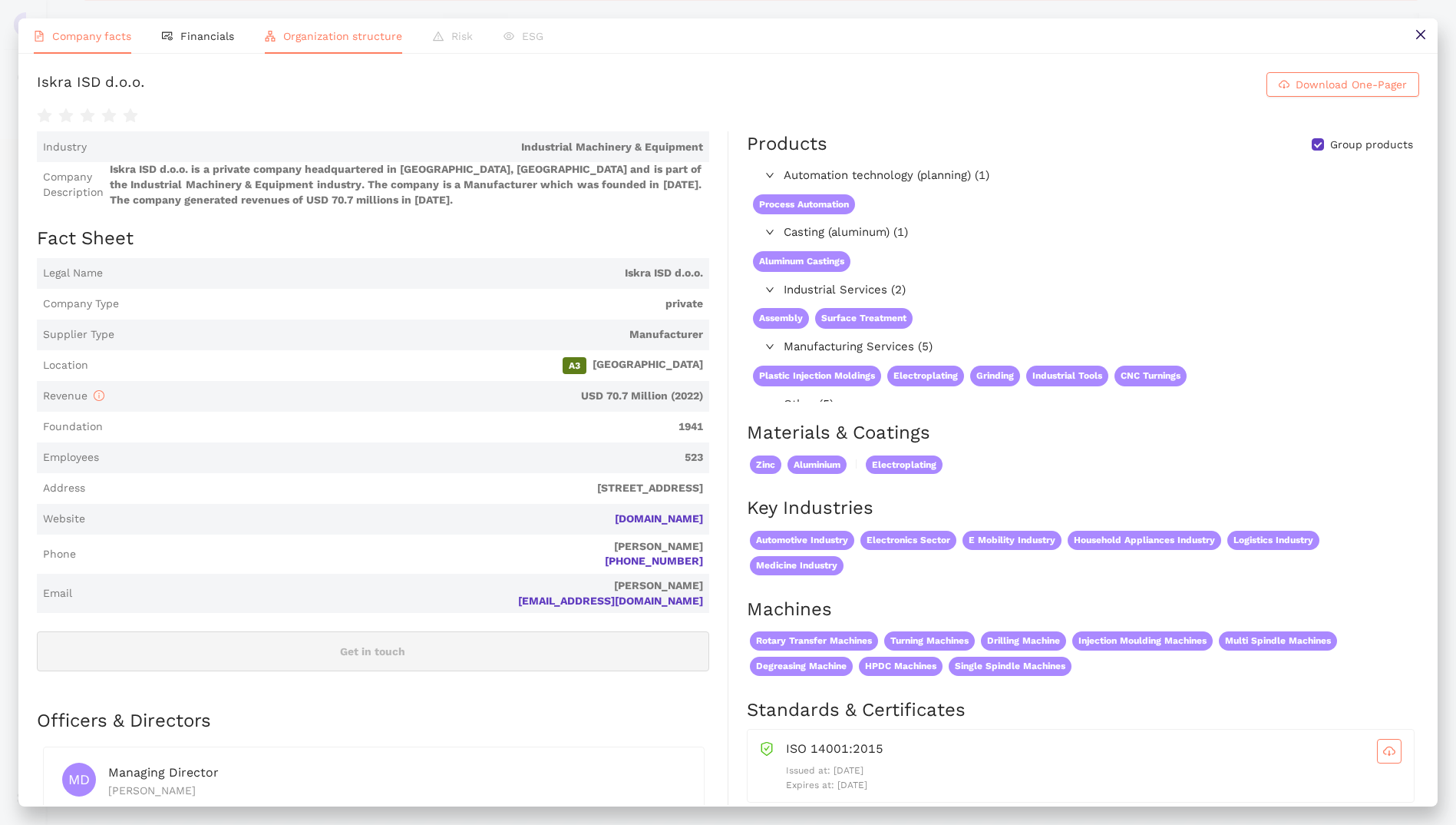
click at [304, 28] on li "Organization structure" at bounding box center [333, 36] width 168 height 35
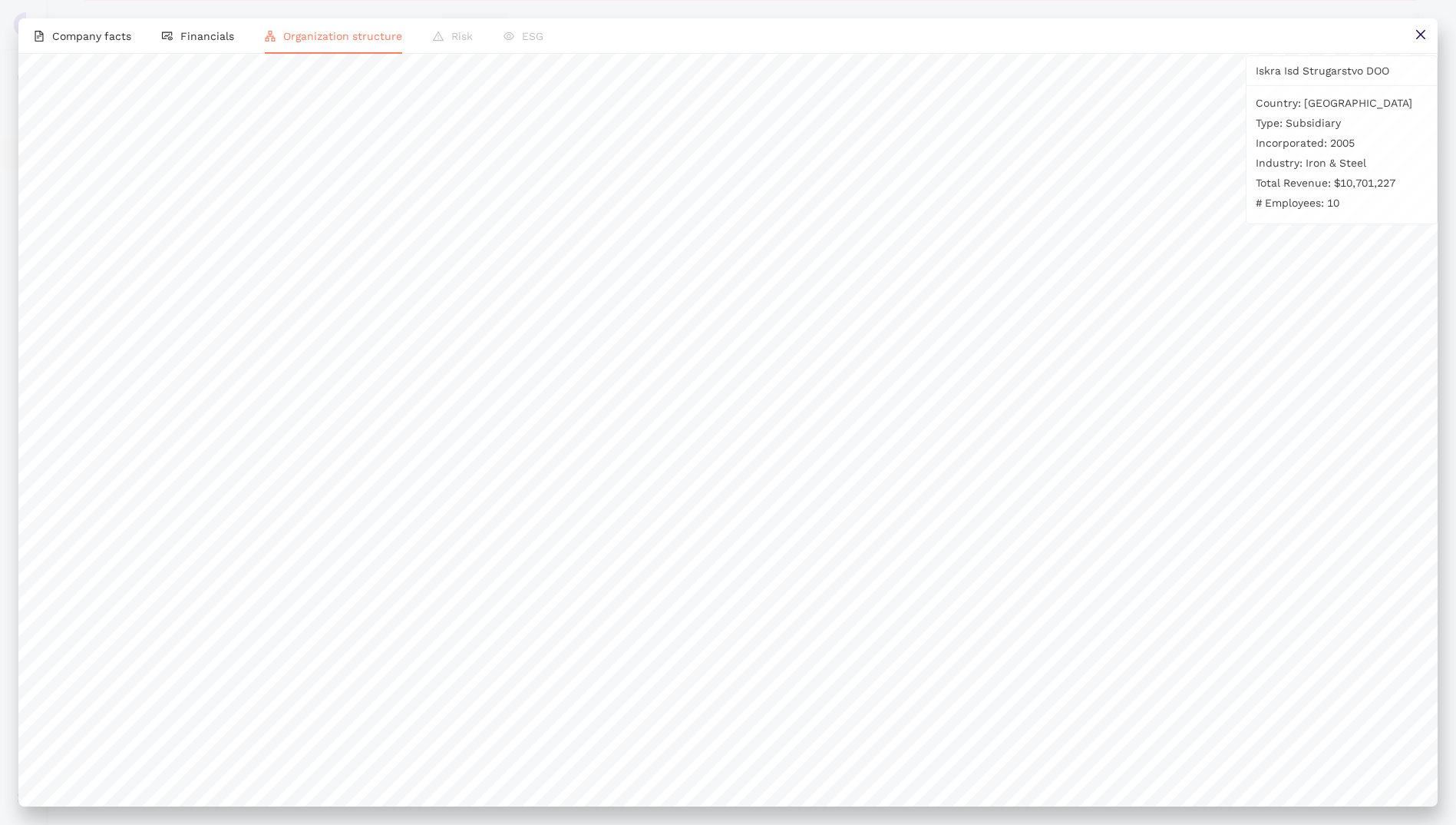
click at [1332, 103] on p "Country: Slovenia" at bounding box center [1342, 102] width 172 height 17
click at [1414, 37] on icon "close" at bounding box center [1421, 35] width 12 height 12
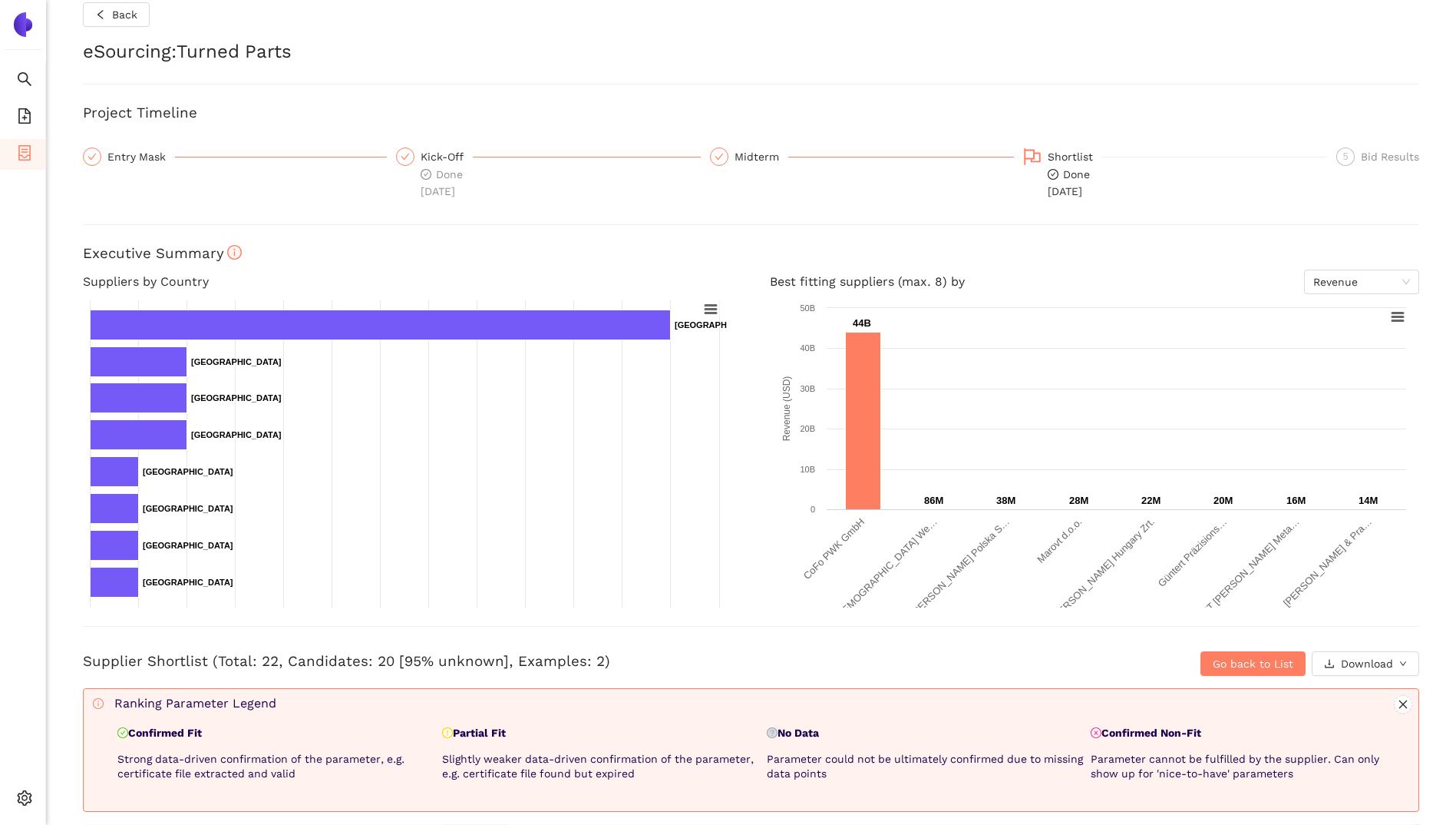
scroll to position [0, 0]
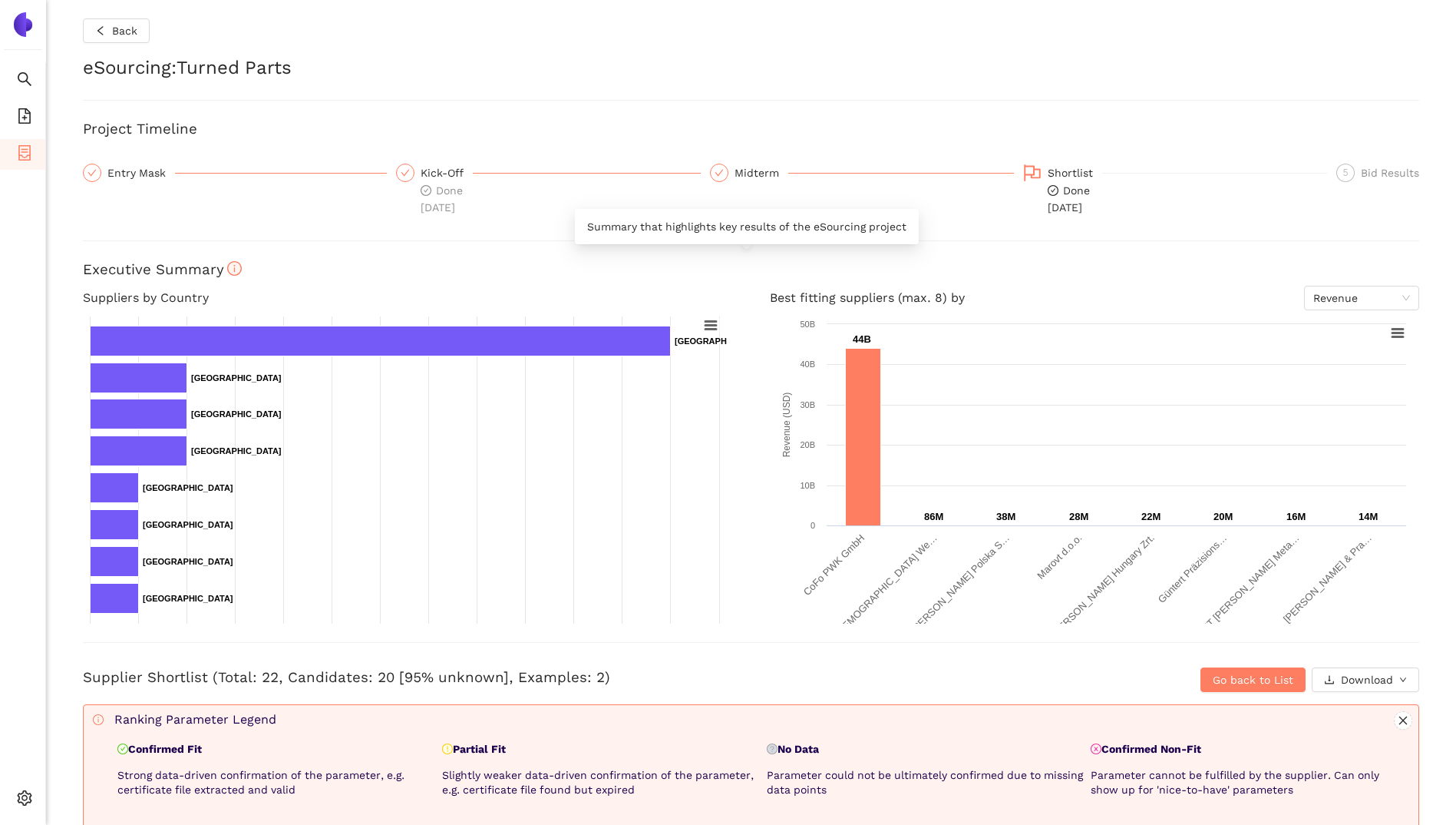
click at [757, 265] on h3 "Executive Summary" at bounding box center [750, 270] width 1336 height 20
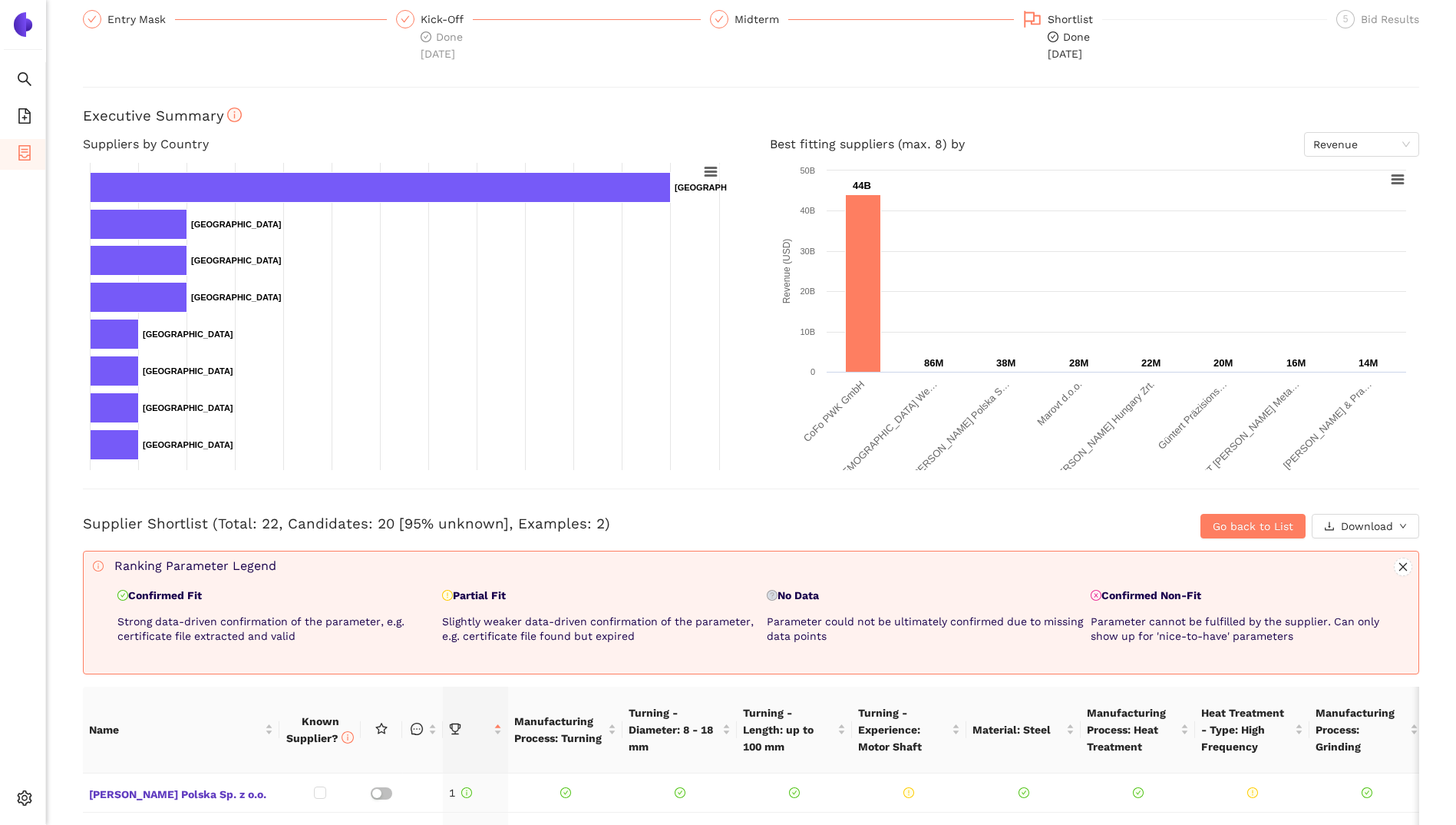
scroll to position [231, 0]
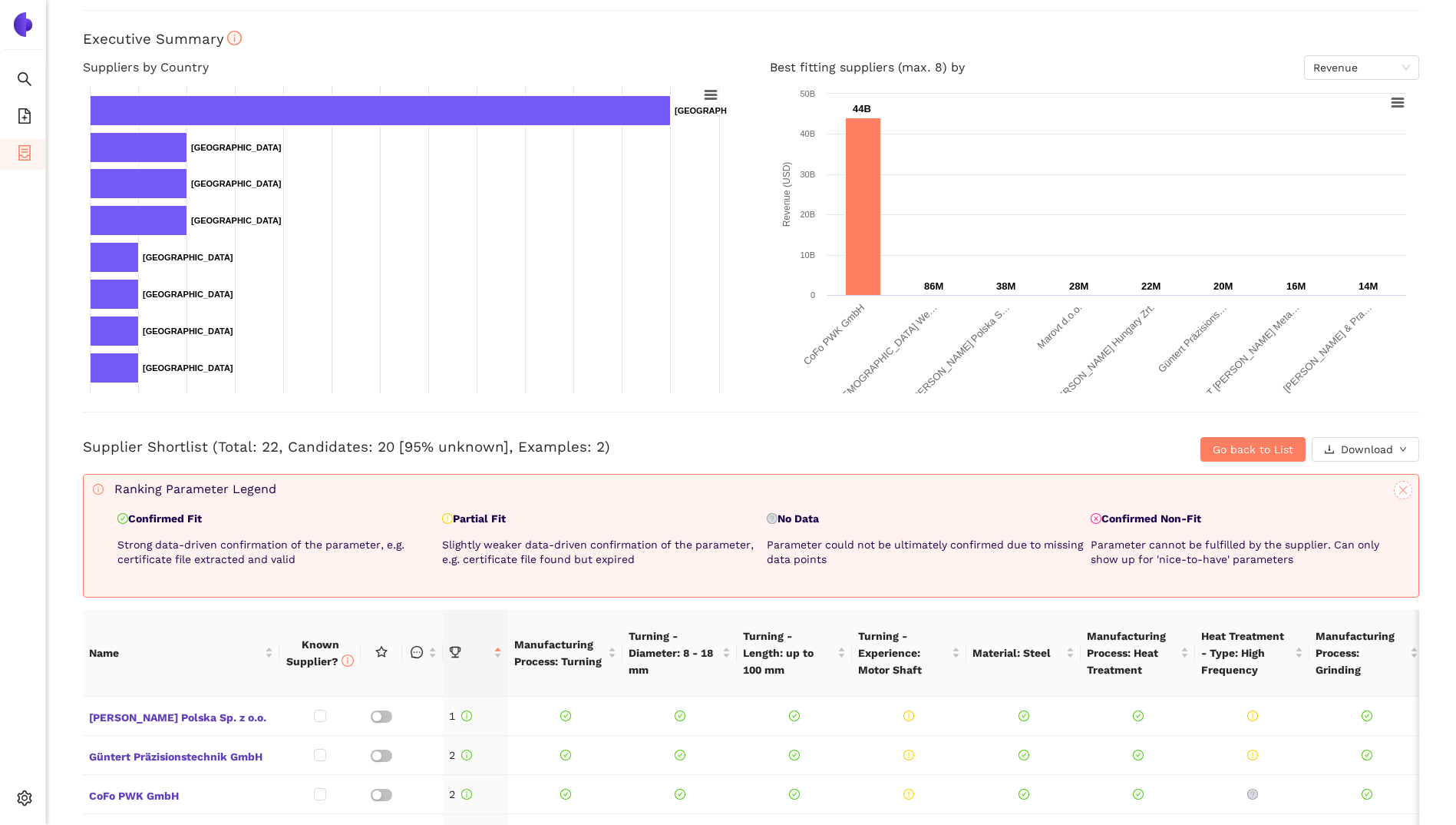
click at [1397, 493] on icon "close" at bounding box center [1403, 490] width 11 height 11
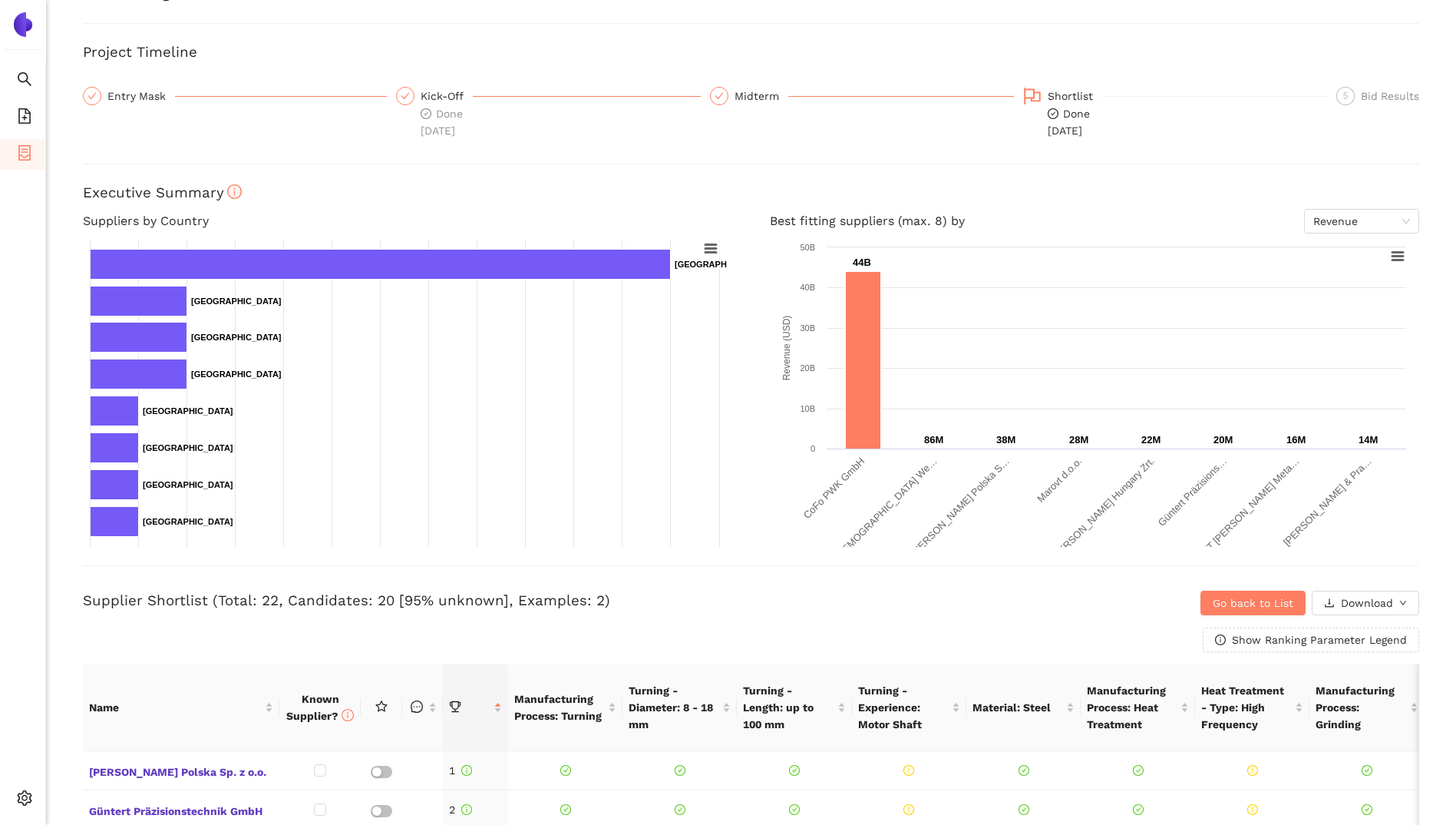
scroll to position [0, 0]
